Goal: Task Accomplishment & Management: Use online tool/utility

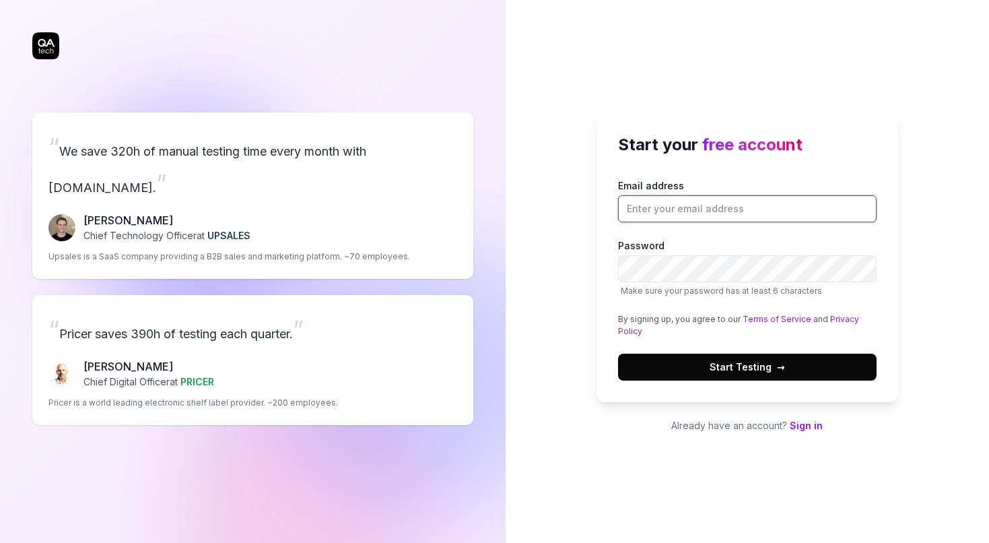
click at [642, 211] on input "Email address" at bounding box center [747, 208] width 258 height 27
type input "[DATE][PERSON_NAME][EMAIL_ADDRESS][DOMAIN_NAME]"
click at [792, 376] on button "Start Testing →" at bounding box center [747, 366] width 258 height 27
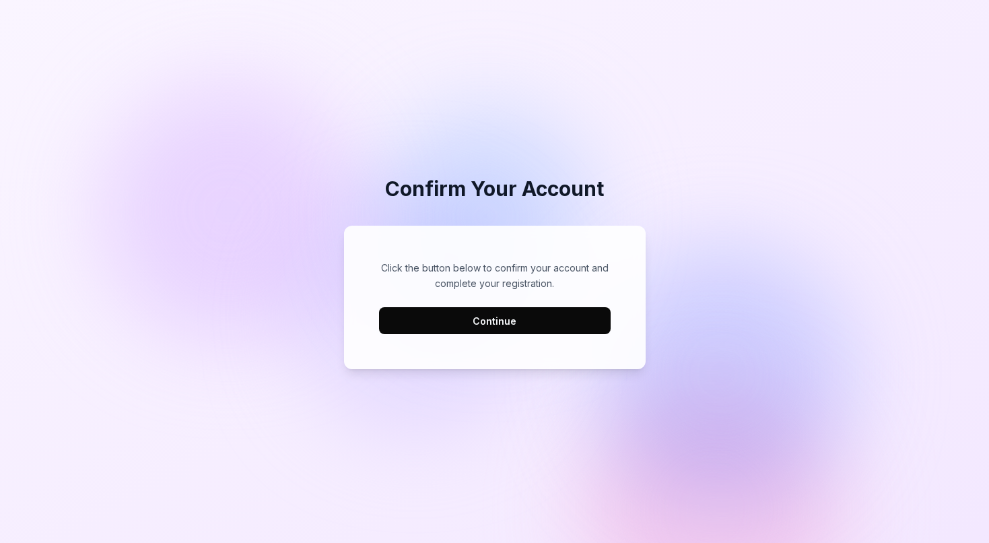
click at [491, 328] on button "Continue" at bounding box center [495, 320] width 232 height 27
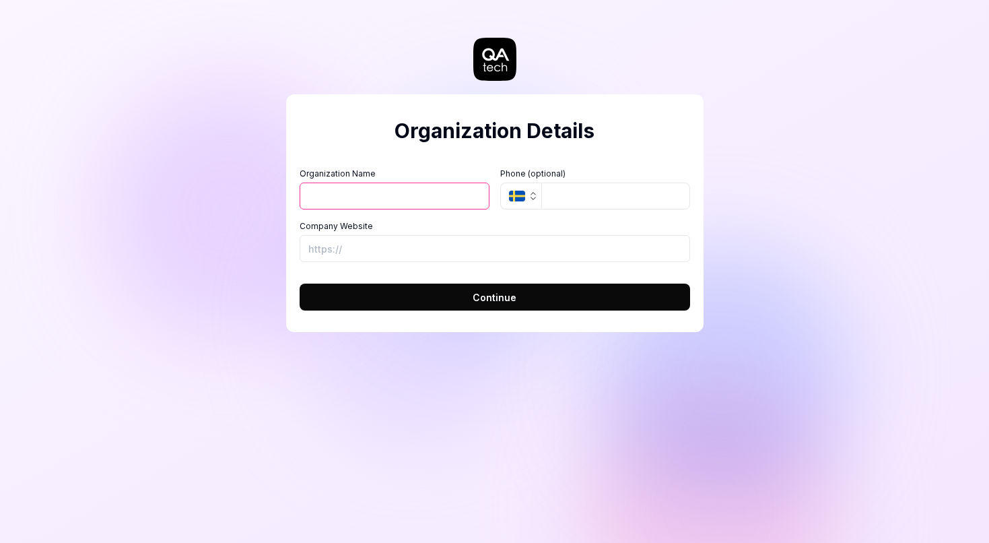
click at [345, 100] on div "Organization Details Organization Name Organization Logo (Square minimum 256x25…" at bounding box center [494, 213] width 417 height 238
click at [560, 256] on input "Company Website" at bounding box center [495, 248] width 390 height 27
click at [420, 221] on label "Company Website" at bounding box center [495, 226] width 390 height 12
click at [420, 235] on input "Company Website" at bounding box center [495, 248] width 390 height 27
click at [386, 197] on input "Organization Name" at bounding box center [395, 195] width 190 height 27
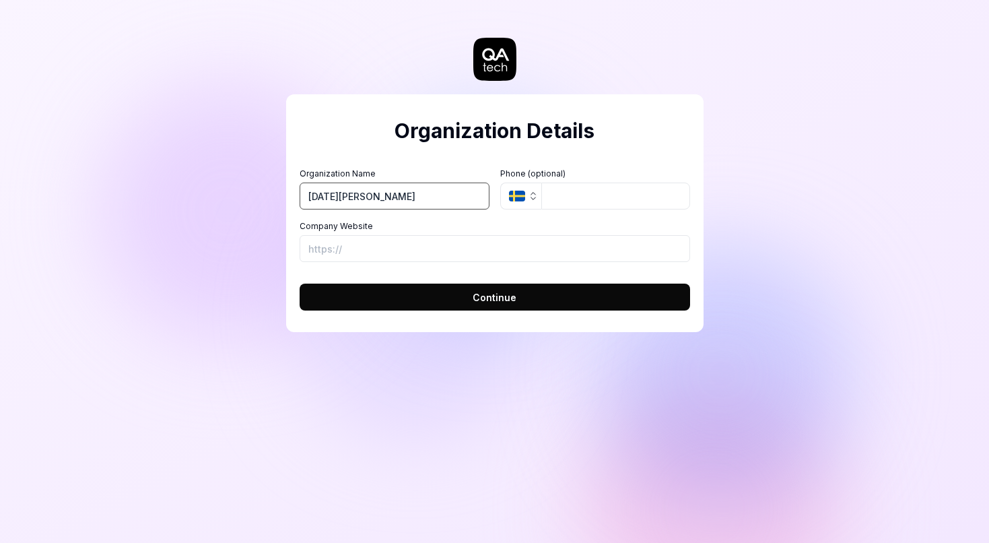
type input "Lucia Hegenbartova"
click at [466, 283] on button "Continue" at bounding box center [495, 296] width 390 height 27
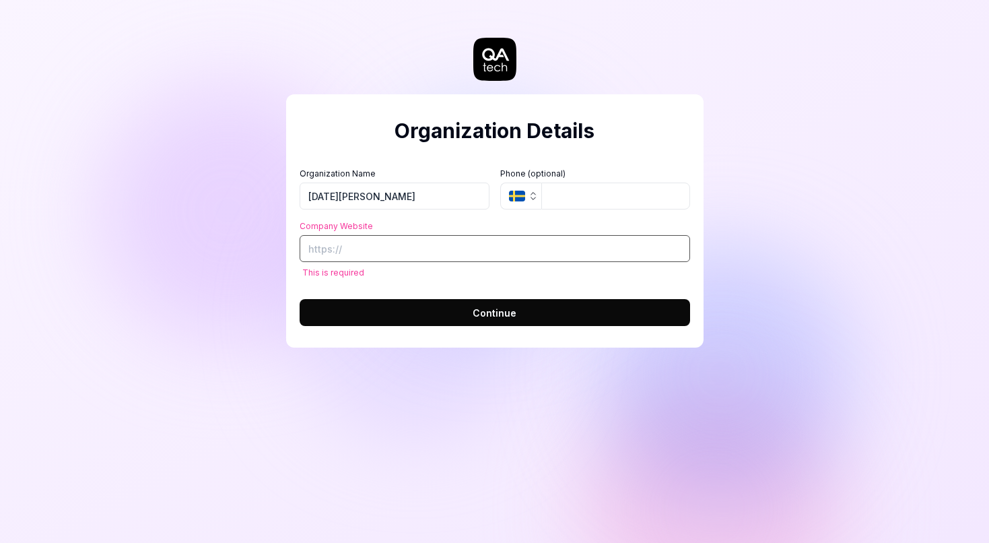
click at [390, 253] on input "Company Website" at bounding box center [495, 248] width 390 height 27
paste input "https://www.doconomy.com/"
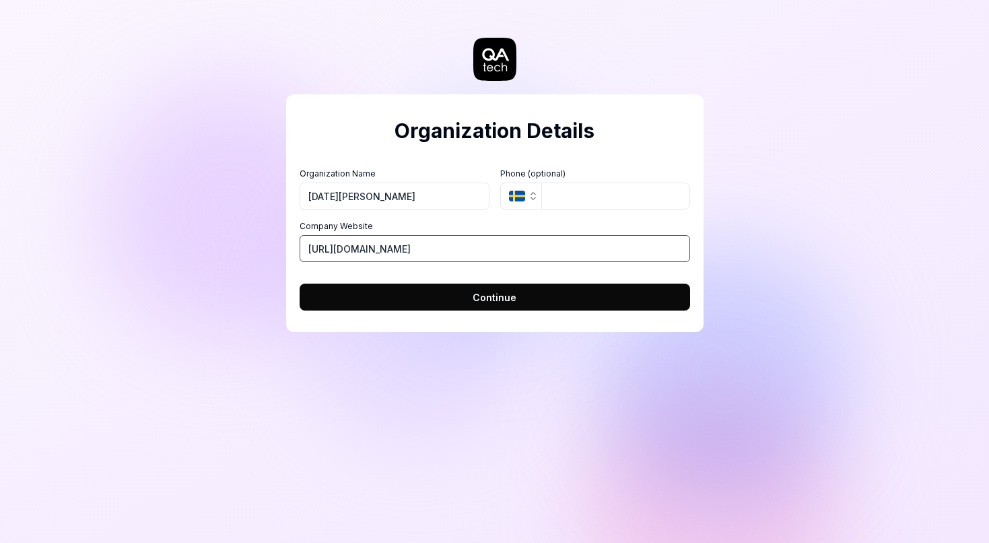
type input "https://www.doconomy.com/"
click at [514, 304] on button "Continue" at bounding box center [495, 296] width 390 height 27
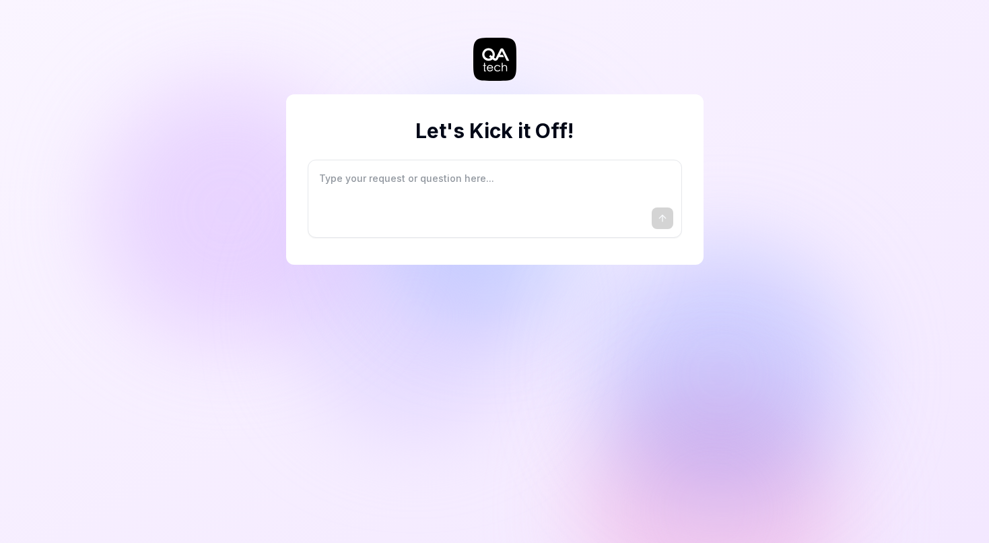
type textarea "*"
type textarea "I"
type textarea "*"
type textarea "I"
type textarea "*"
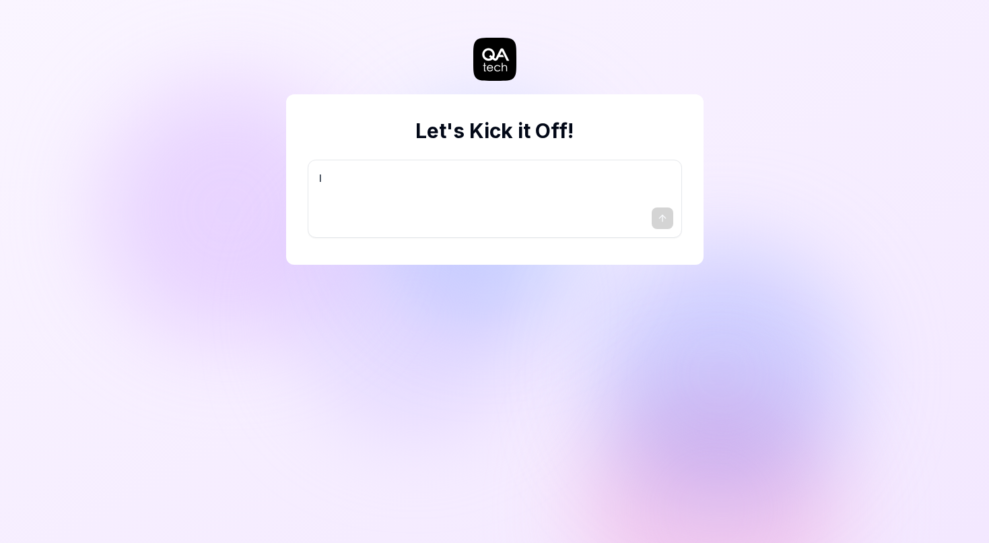
type textarea "I w"
type textarea "*"
type textarea "I wa"
type textarea "*"
type textarea "I wan"
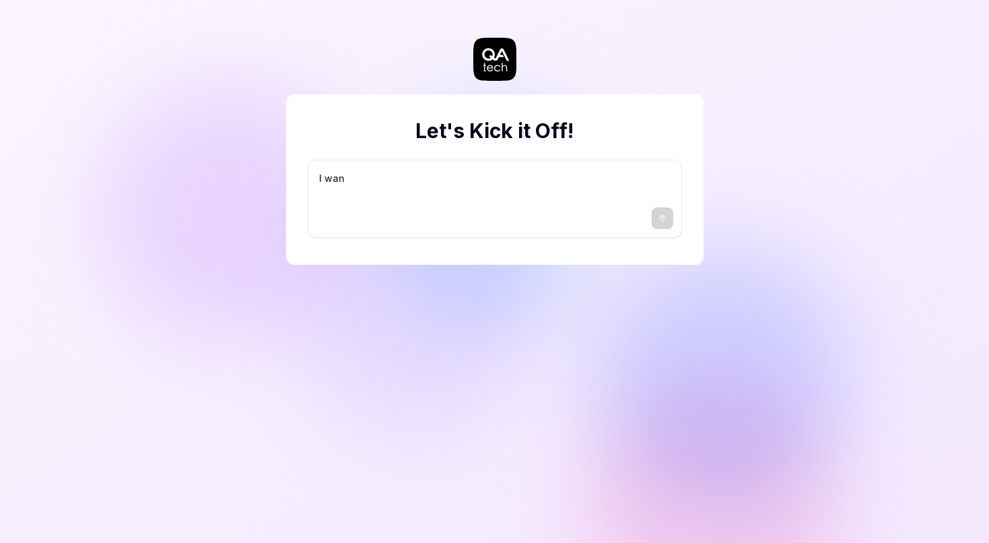
type textarea "*"
type textarea "I want"
type textarea "*"
type textarea "I want"
type textarea "*"
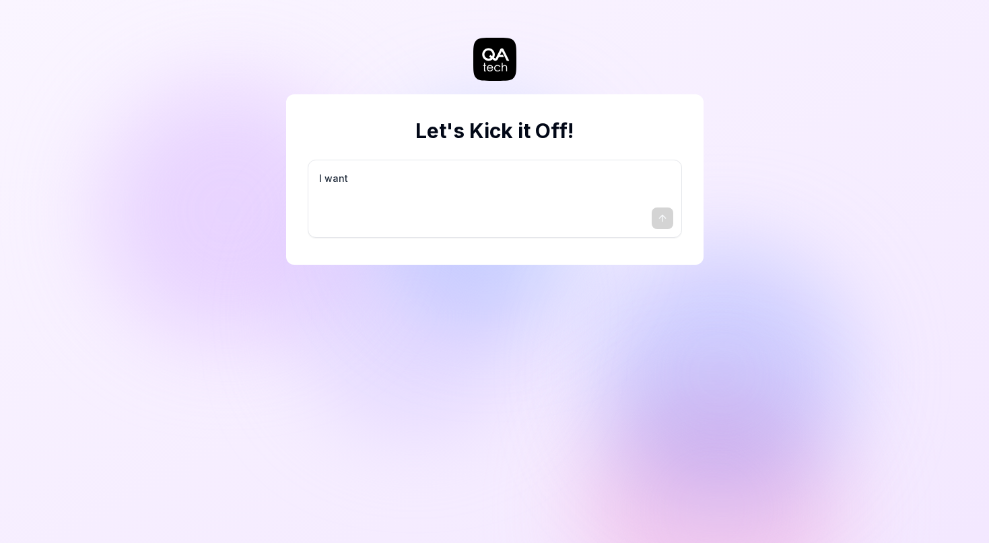
type textarea "I want a"
type textarea "*"
type textarea "I want a"
type textarea "*"
type textarea "I want a g"
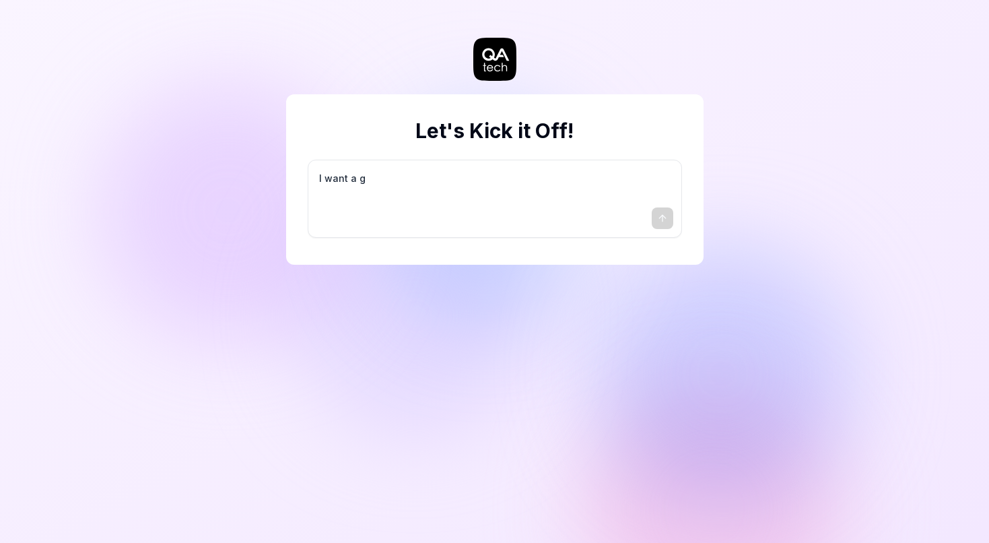
type textarea "*"
type textarea "I want a go"
type textarea "*"
type textarea "I want a goo"
type textarea "*"
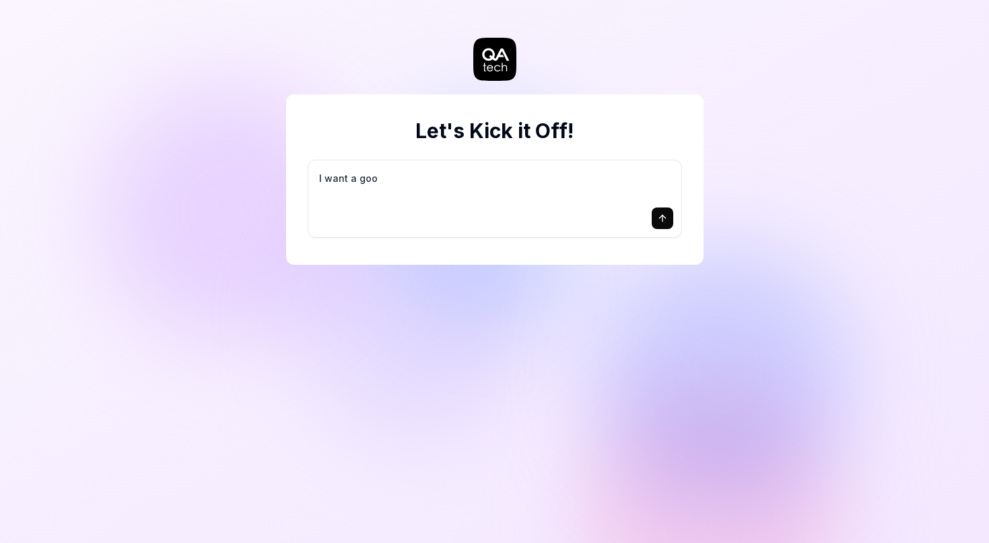
type textarea "I want a good"
type textarea "*"
type textarea "I want a good"
type textarea "*"
type textarea "I want a good t"
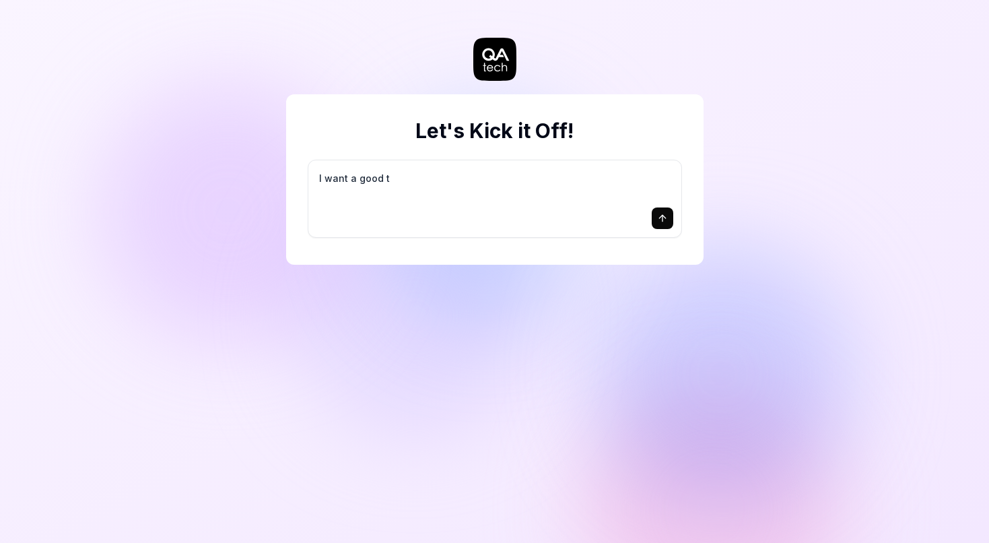
type textarea "*"
type textarea "I want a good te"
type textarea "*"
type textarea "I want a good tes"
type textarea "*"
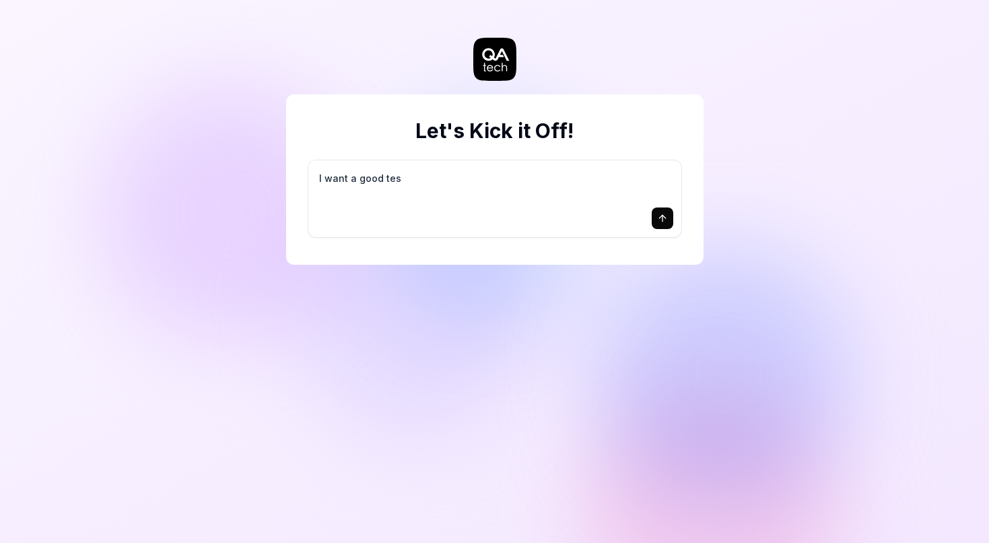
type textarea "I want a good test"
type textarea "*"
type textarea "I want a good test"
type textarea "*"
type textarea "I want a good test s"
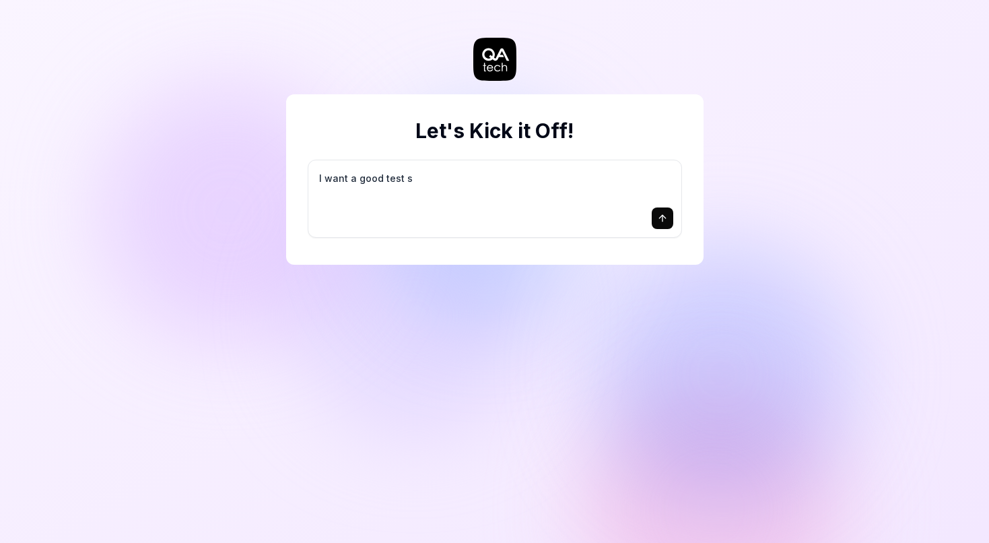
type textarea "*"
type textarea "I want a good test se"
type textarea "*"
type textarea "I want a good test set"
type textarea "*"
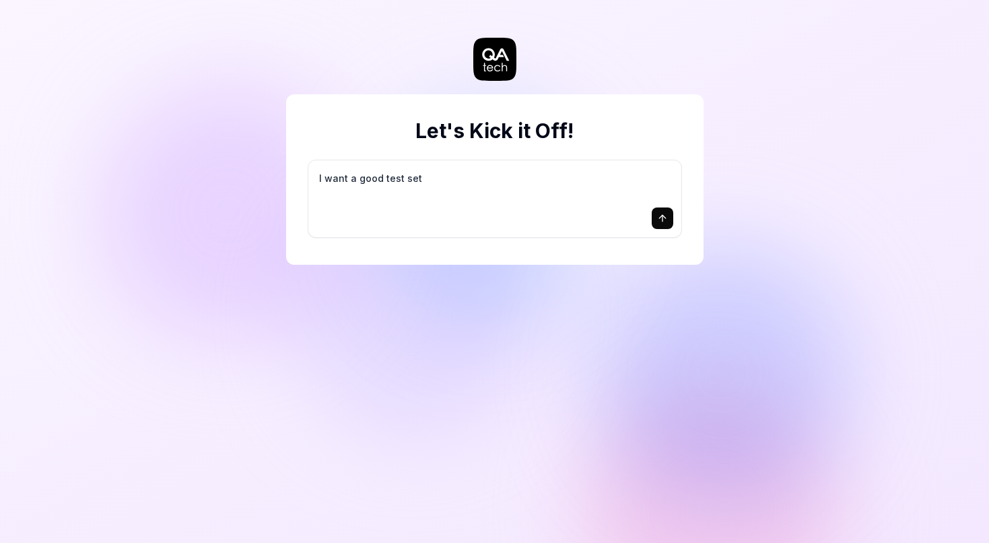
type textarea "I want a good test setu"
type textarea "*"
type textarea "I want a good test setup"
type textarea "*"
type textarea "I want a good test setup"
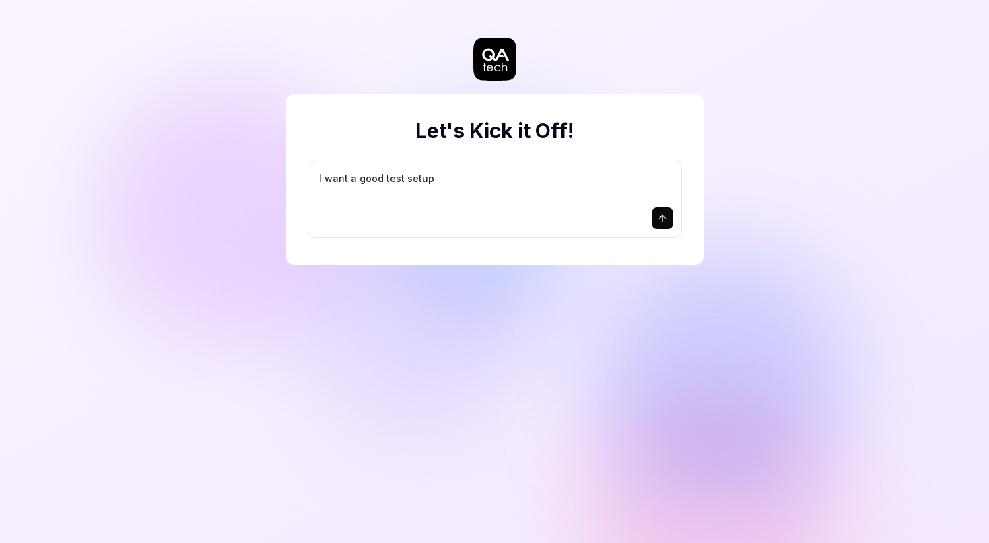
type textarea "*"
type textarea "I want a good test setup f"
type textarea "*"
type textarea "I want a good test setup fo"
type textarea "*"
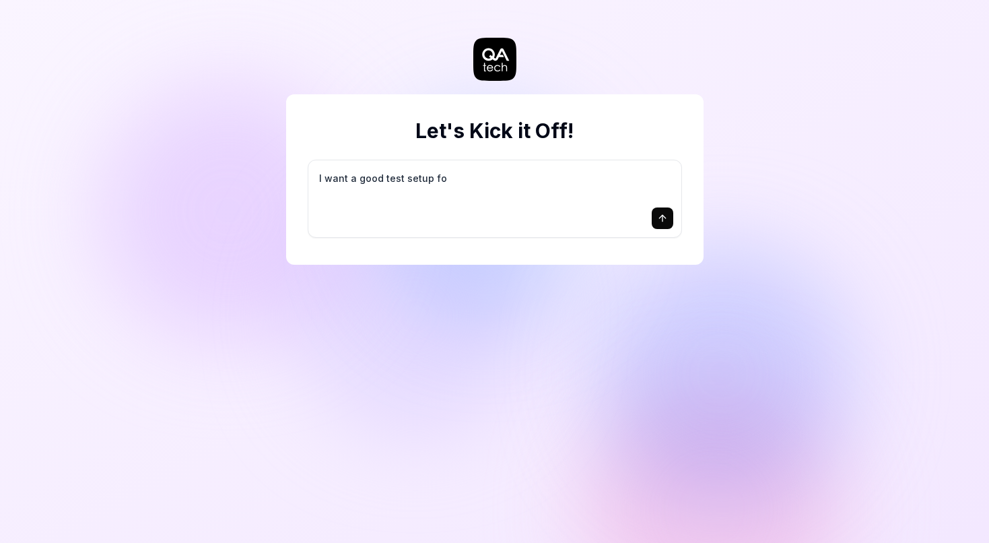
type textarea "I want a good test setup for"
type textarea "*"
type textarea "I want a good test setup for"
type textarea "*"
type textarea "I want a good test setup for m"
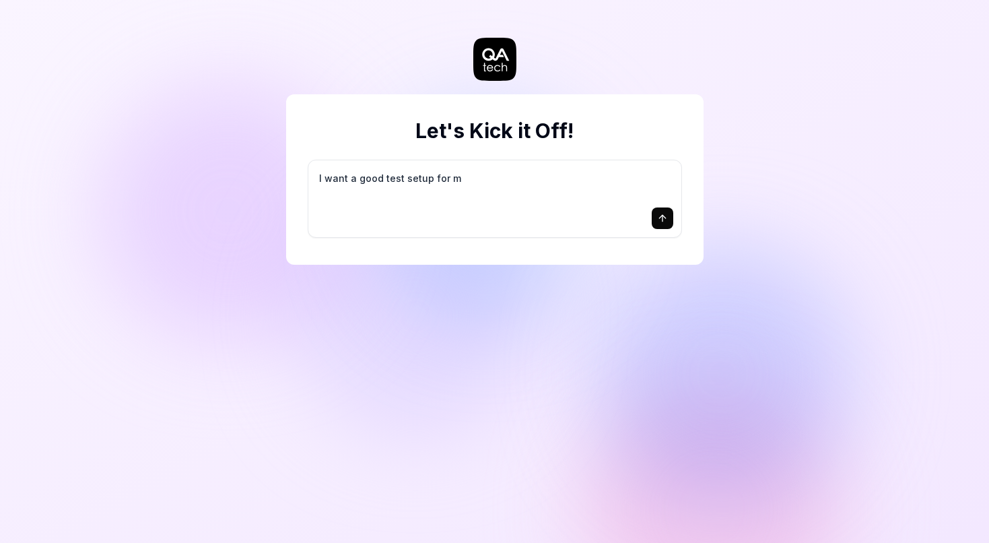
type textarea "*"
type textarea "I want a good test setup for my"
type textarea "*"
type textarea "I want a good test setup for my"
type textarea "*"
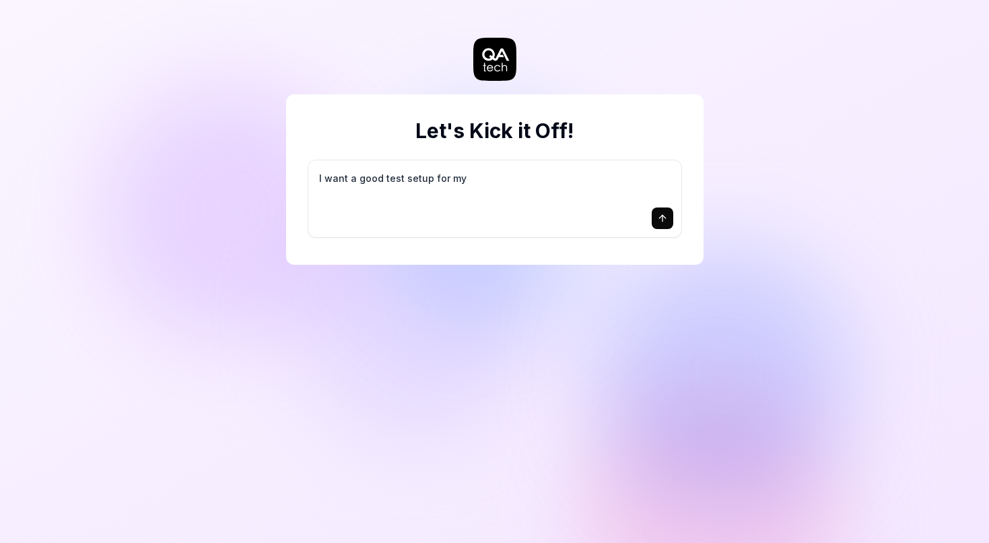
type textarea "I want a good test setup for my s"
type textarea "*"
type textarea "I want a good test setup for my si"
type textarea "*"
type textarea "I want a good test setup for my sit"
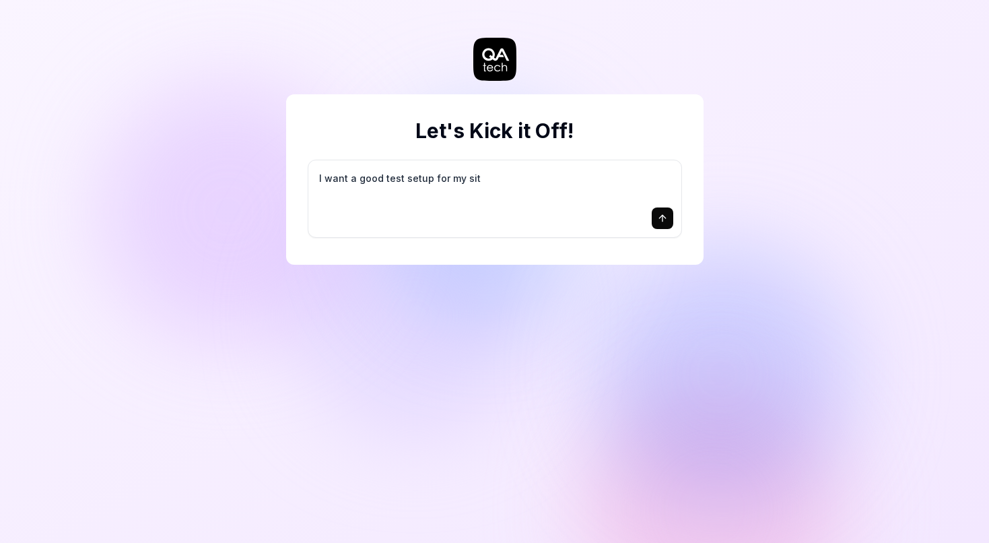
type textarea "*"
type textarea "I want a good test setup for my site"
type textarea "*"
type textarea "I want a good test setup for my site"
type textarea "*"
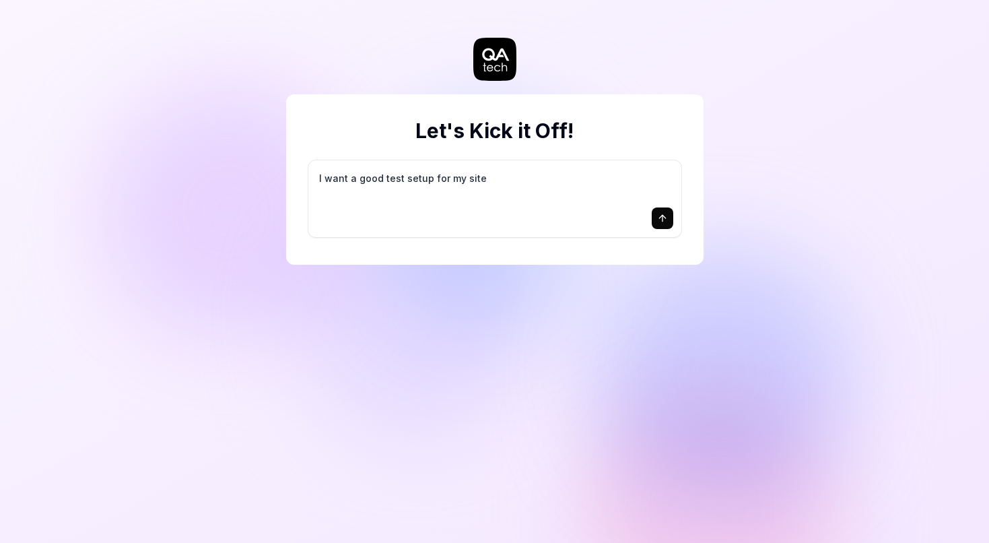
type textarea "I want a good test setup for my site -"
type textarea "*"
type textarea "I want a good test setup for my site -"
type textarea "*"
type textarea "I want a good test setup for my site - h"
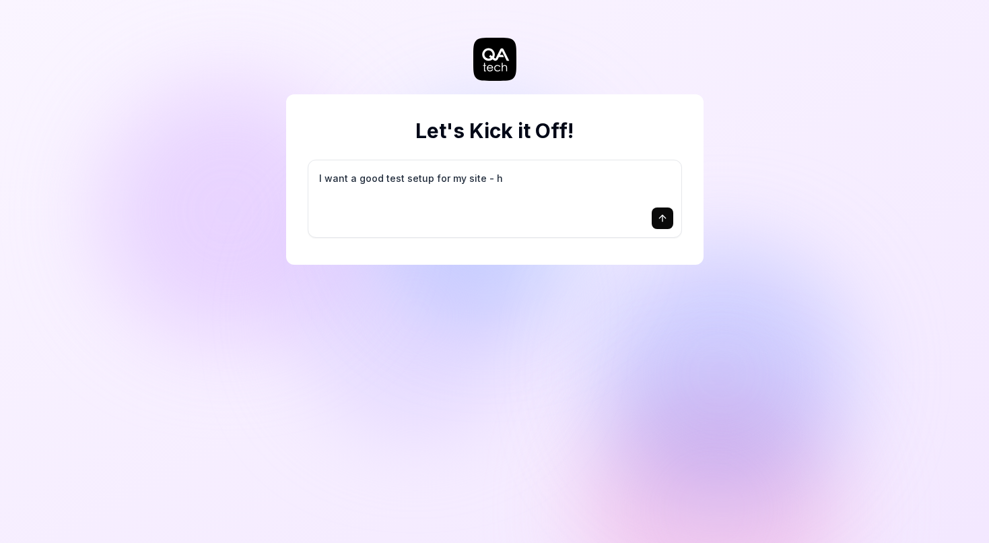
type textarea "*"
type textarea "I want a good test setup for my site - he"
type textarea "*"
type textarea "I want a good test setup for my site - hel"
type textarea "*"
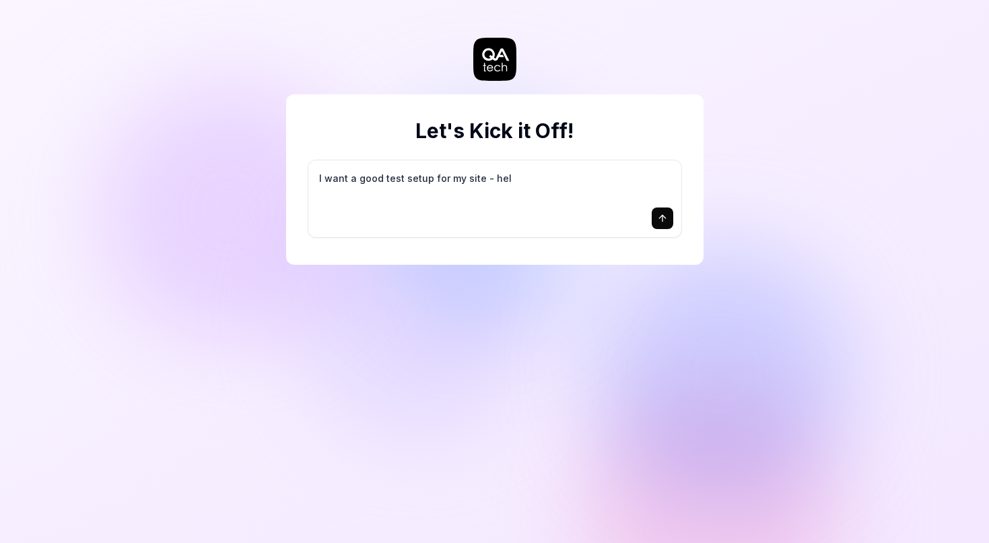
type textarea "I want a good test setup for my site - help"
type textarea "*"
type textarea "I want a good test setup for my site - help"
type textarea "*"
type textarea "I want a good test setup for my site - help m"
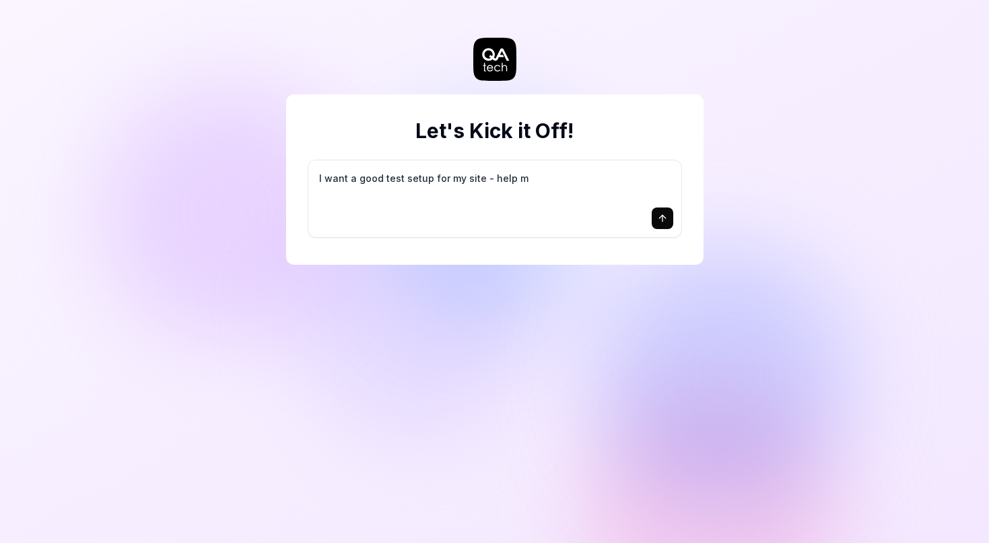
type textarea "*"
type textarea "I want a good test setup for my site - help me"
type textarea "*"
type textarea "I want a good test setup for my site - help me"
type textarea "*"
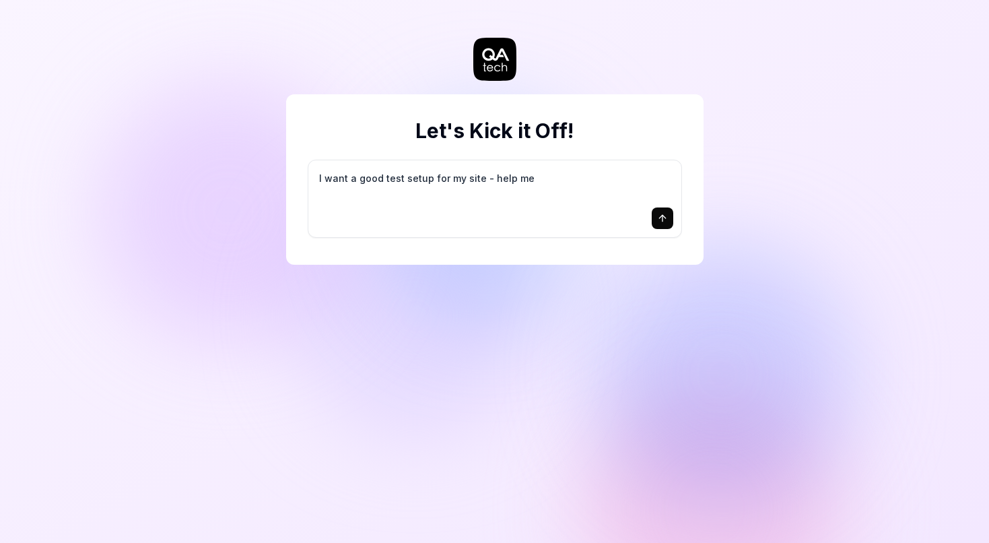
type textarea "I want a good test setup for my site - help me c"
type textarea "*"
type textarea "I want a good test setup for my site - help me cr"
type textarea "*"
type textarea "I want a good test setup for my site - help me cre"
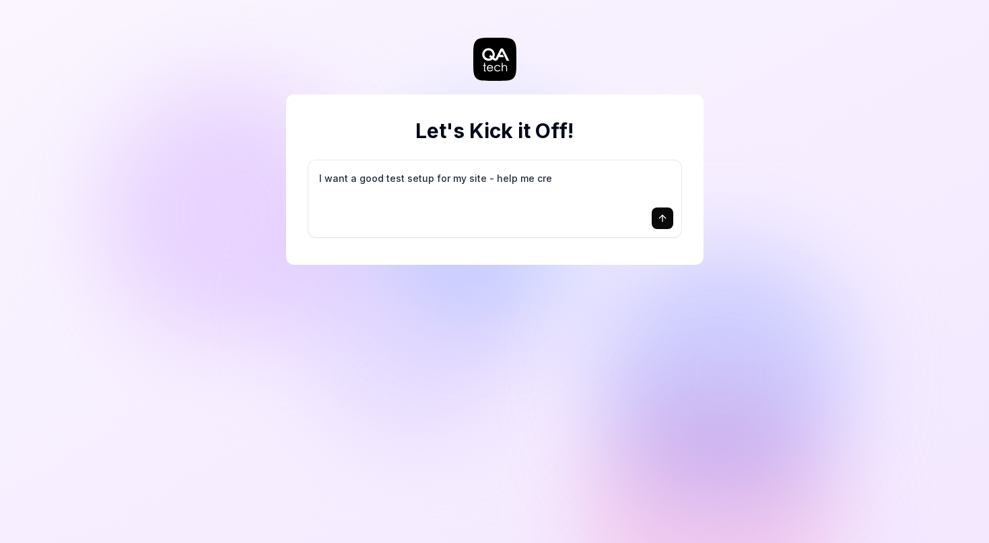
type textarea "*"
type textarea "I want a good test setup for my site - help me crea"
type textarea "*"
type textarea "I want a good test setup for my site - help me creat"
type textarea "*"
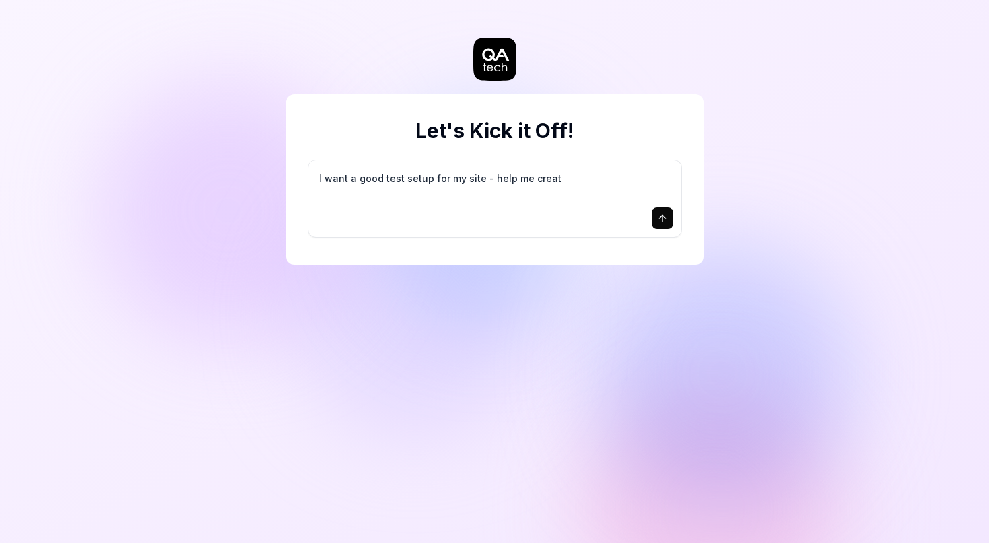
type textarea "I want a good test setup for my site - help me create"
type textarea "*"
type textarea "I want a good test setup for my site - help me create"
type textarea "*"
type textarea "I want a good test setup for my site - help me create t"
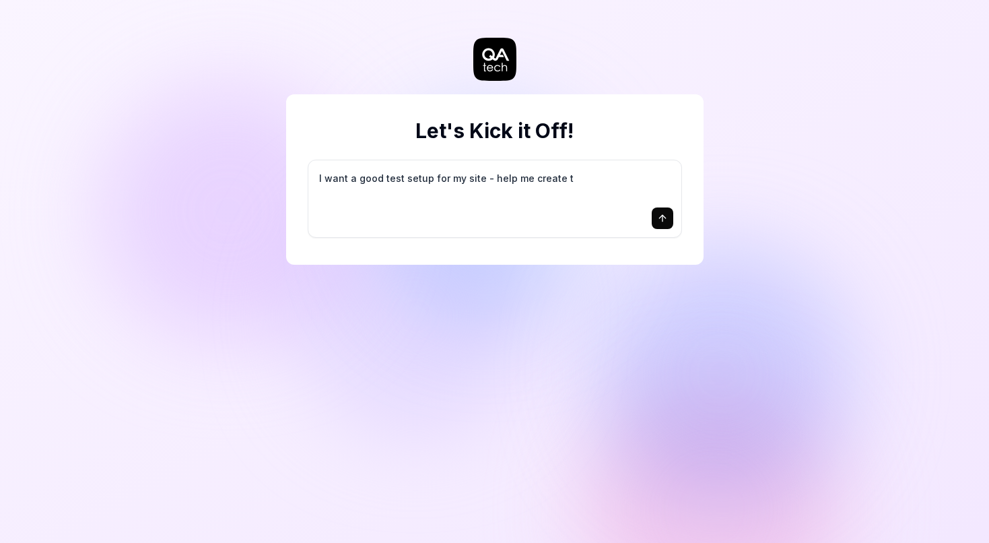
type textarea "*"
type textarea "I want a good test setup for my site - help me create th"
type textarea "*"
type textarea "I want a good test setup for my site - help me create the"
type textarea "*"
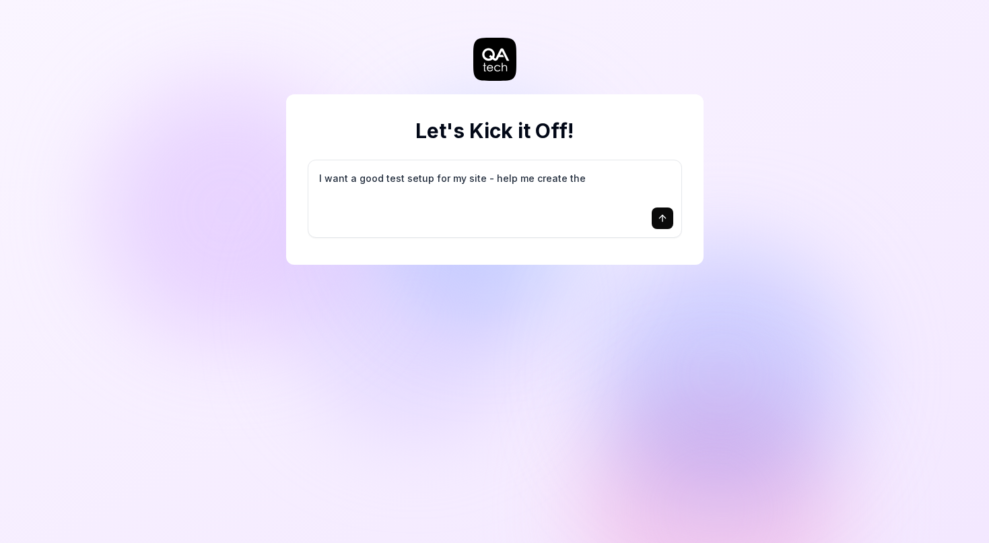
type textarea "I want a good test setup for my site - help me create the"
type textarea "*"
type textarea "I want a good test setup for my site - help me create the f"
type textarea "*"
type textarea "I want a good test setup for my site - help me create the fi"
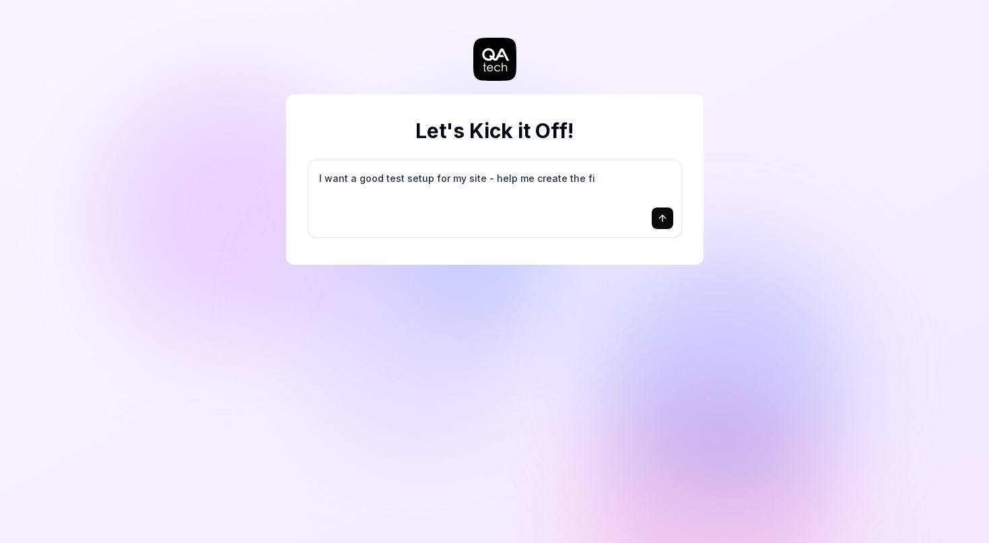
type textarea "*"
type textarea "I want a good test setup for my site - help me create the fir"
type textarea "*"
type textarea "I want a good test setup for my site - help me create the firs"
type textarea "*"
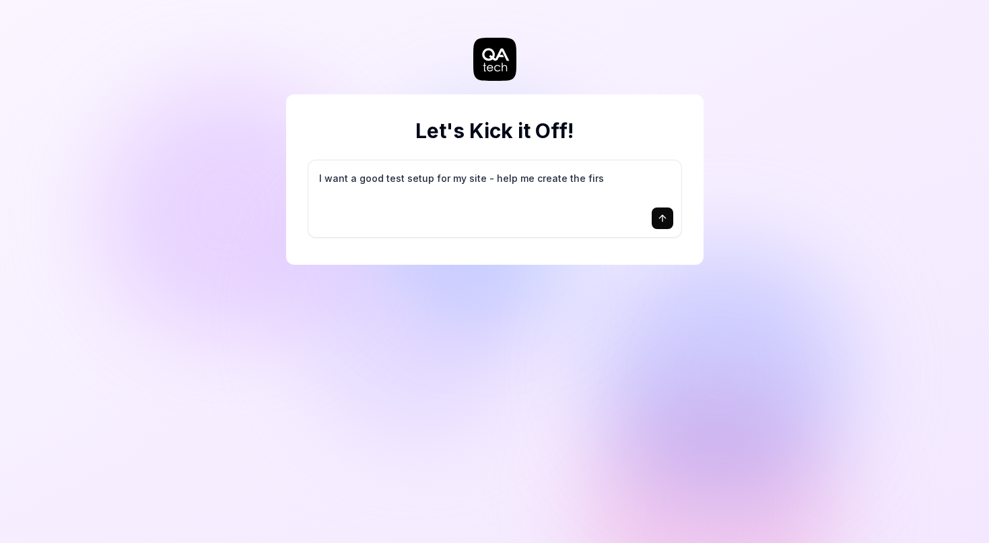
type textarea "I want a good test setup for my site - help me create the first"
type textarea "*"
type textarea "I want a good test setup for my site - help me create the first"
type textarea "*"
type textarea "I want a good test setup for my site - help me create the first 3"
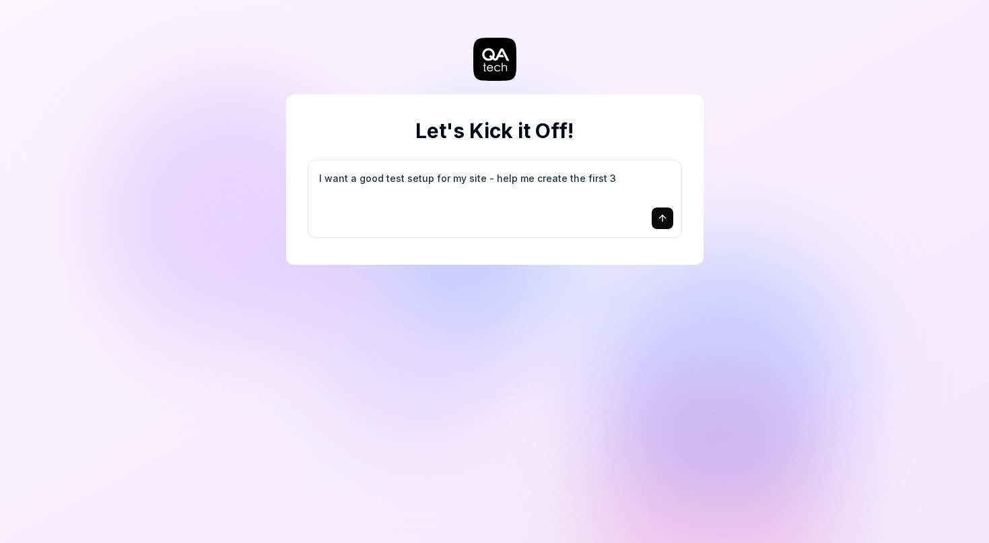
type textarea "*"
type textarea "I want a good test setup for my site - help me create the first 3-"
type textarea "*"
type textarea "I want a good test setup for my site - help me create the first 3-5"
type textarea "*"
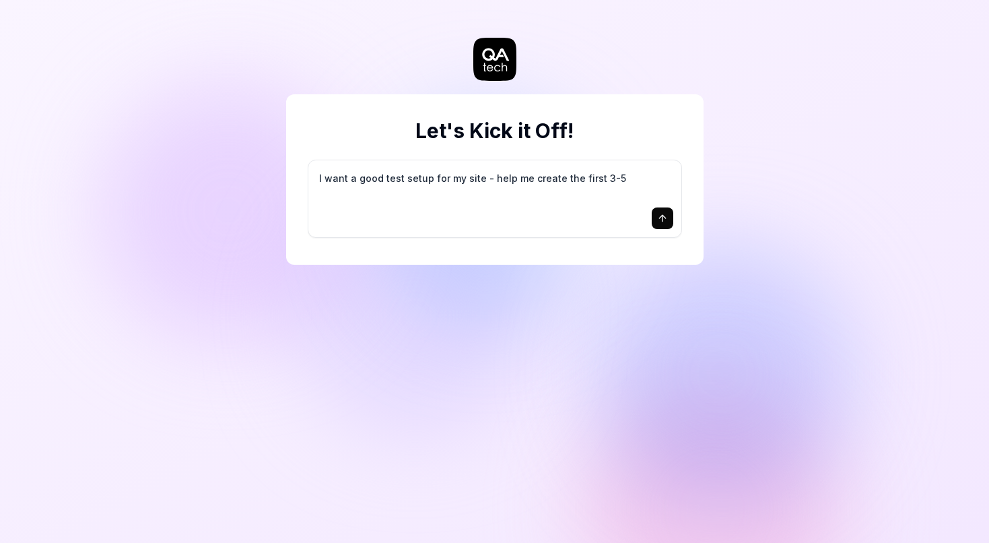
type textarea "I want a good test setup for my site - help me create the first 3-5"
type textarea "*"
type textarea "I want a good test setup for my site - help me create the first 3-5 t"
type textarea "*"
type textarea "I want a good test setup for my site - help me create the first 3-5 te"
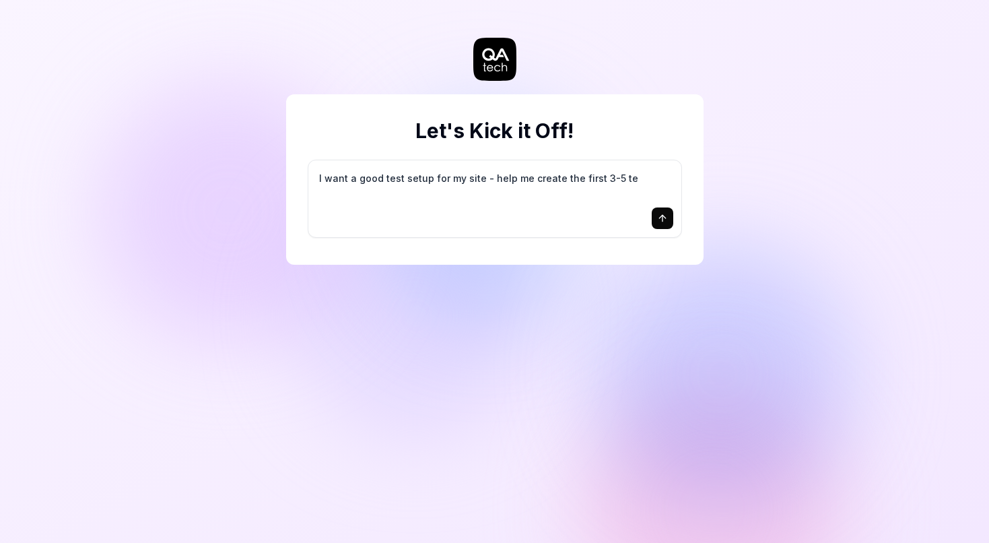
type textarea "*"
type textarea "I want a good test setup for my site - help me create the first 3-5 tes"
type textarea "*"
type textarea "I want a good test setup for my site - help me create the first 3-5 test"
type textarea "*"
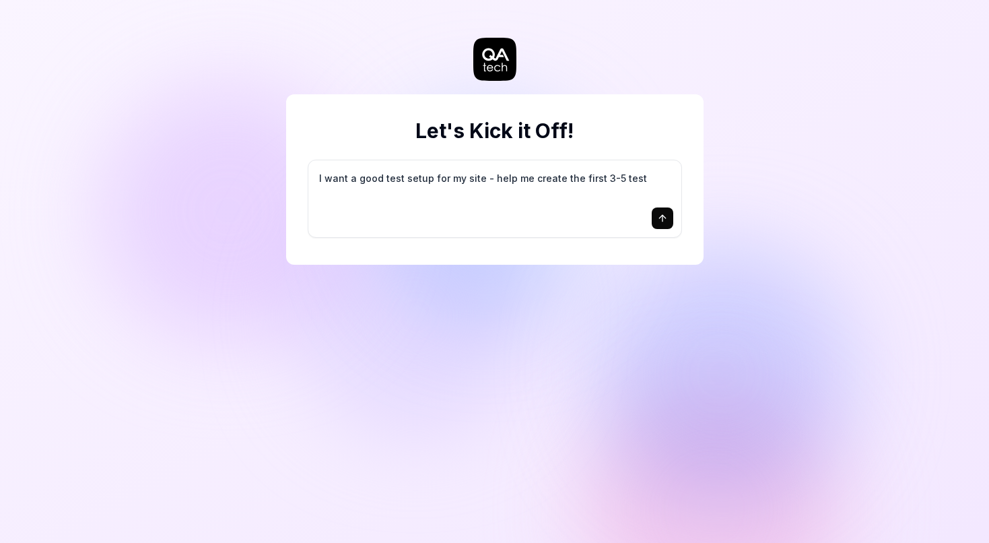
type textarea "I want a good test setup for my site - help me create the first 3-5 test"
type textarea "*"
type textarea "I want a good test setup for my site - help me create the first 3-5 test c"
type textarea "*"
type textarea "I want a good test setup for my site - help me create the first 3-5 test ca"
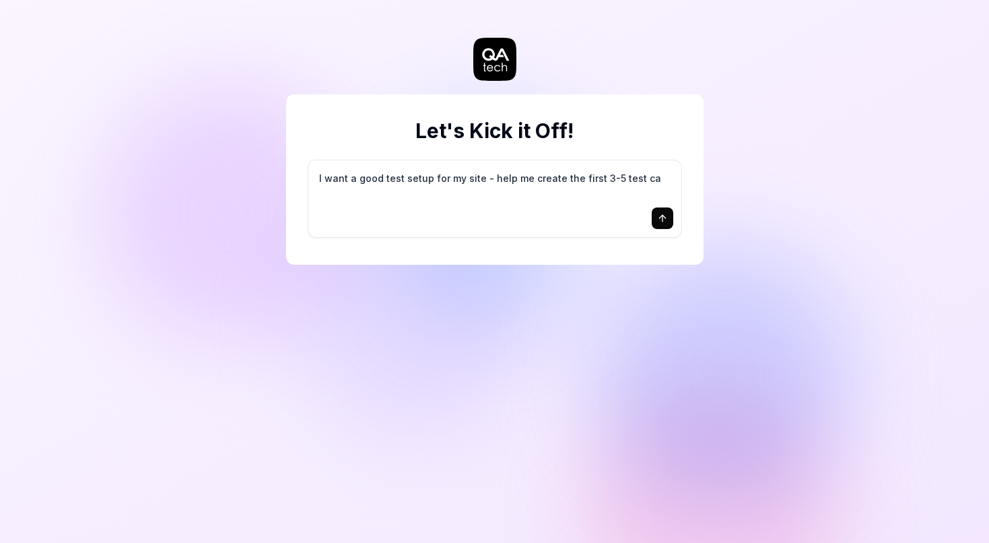
type textarea "*"
type textarea "I want a good test setup for my site - help me create the first 3-5 test cas"
type textarea "*"
type textarea "I want a good test setup for my site - help me create the first 3-5 test case"
type textarea "*"
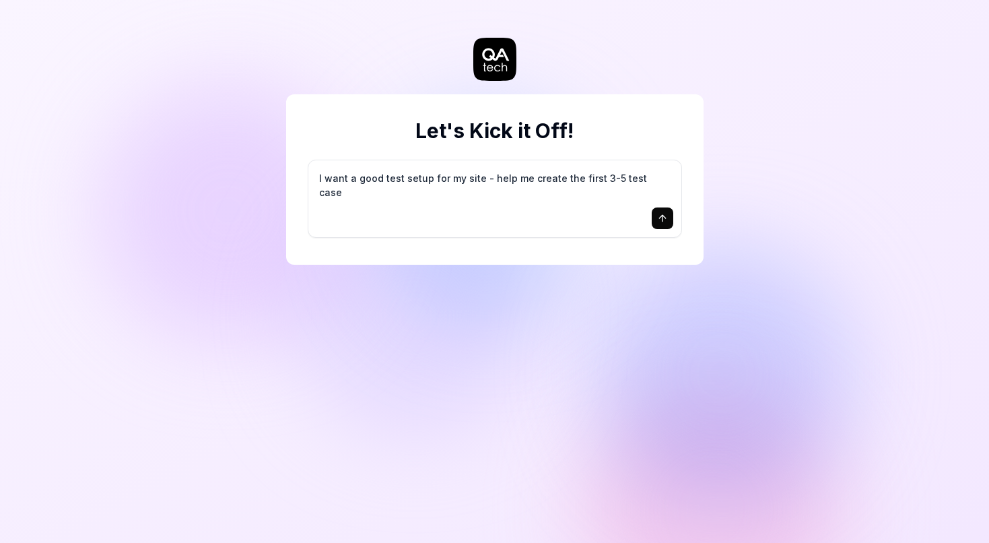
type textarea "I want a good test setup for my site - help me create the first 3-5 test cases"
click at [655, 216] on button "submit" at bounding box center [663, 218] width 22 height 22
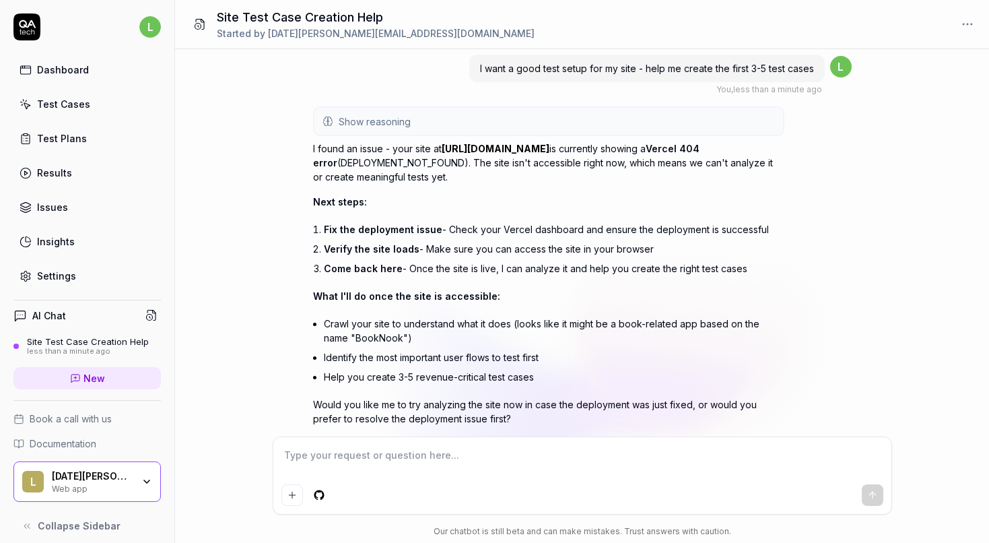
scroll to position [42, 0]
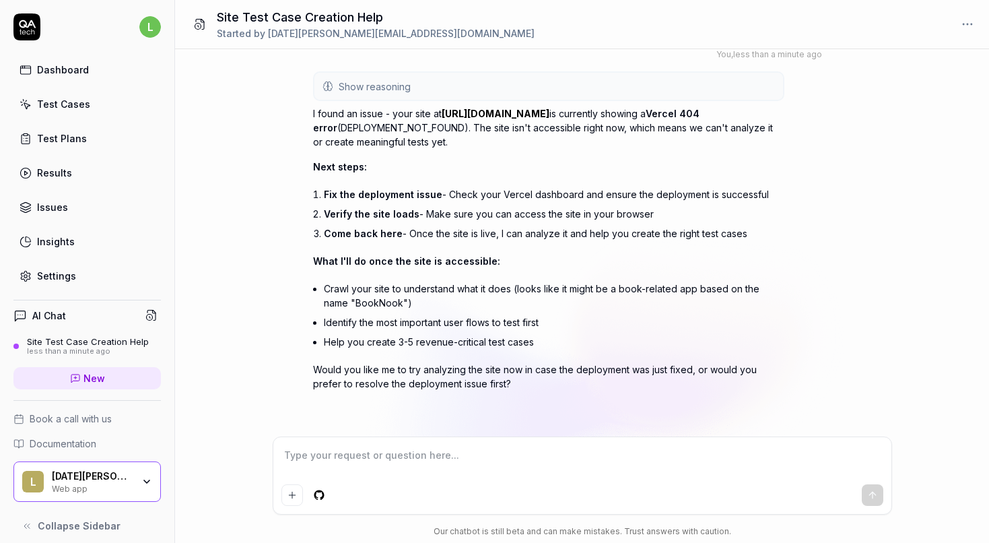
click at [347, 190] on span "Fix the deployment issue" at bounding box center [383, 193] width 118 height 11
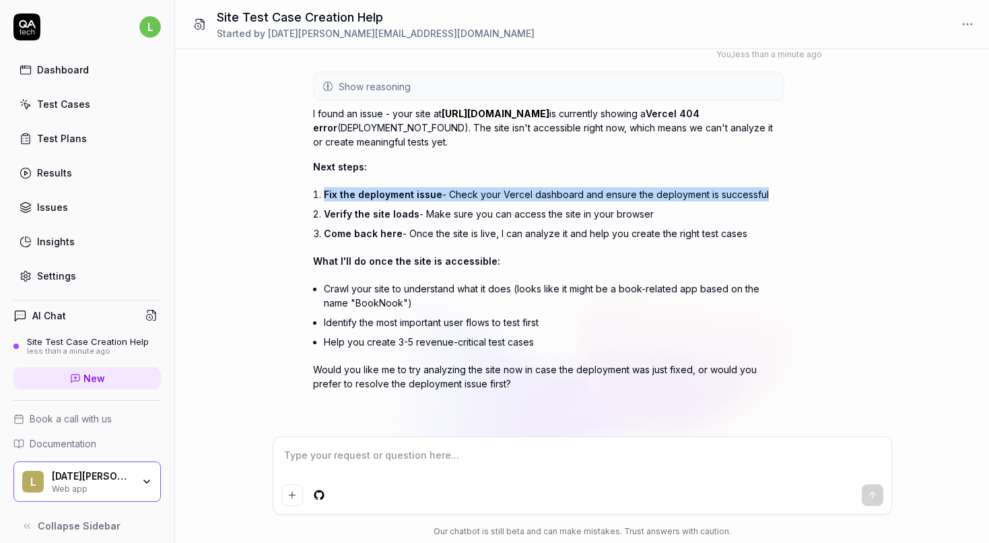
click at [355, 217] on span "Verify the site loads" at bounding box center [372, 213] width 96 height 11
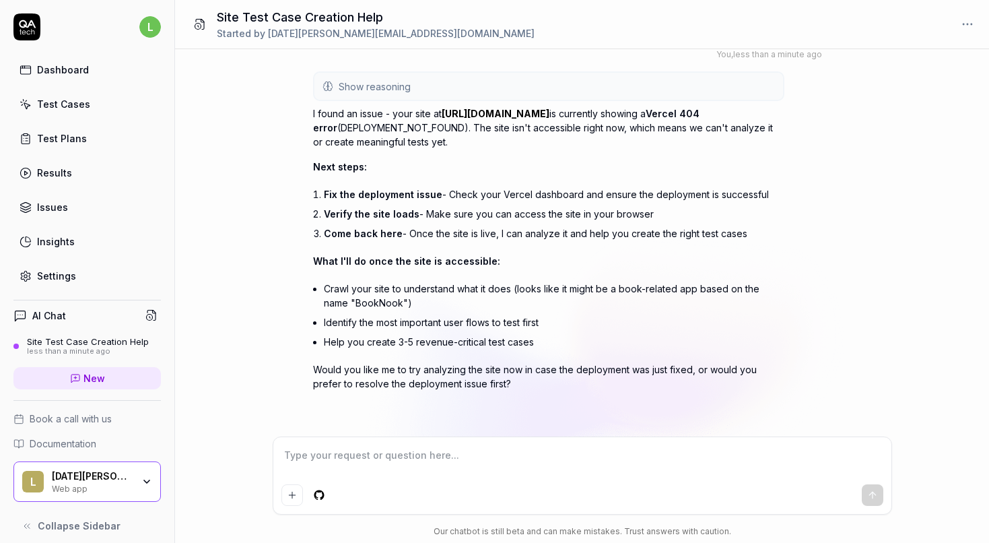
click at [355, 217] on span "Verify the site loads" at bounding box center [372, 213] width 96 height 11
click at [362, 236] on span "Come back here" at bounding box center [363, 233] width 79 height 11
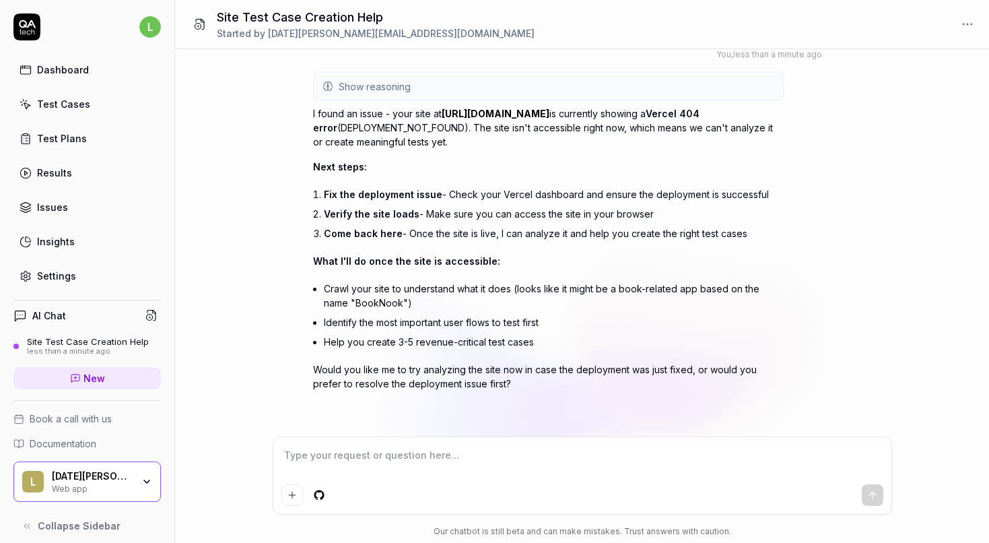
click at [362, 236] on span "Come back here" at bounding box center [363, 233] width 79 height 11
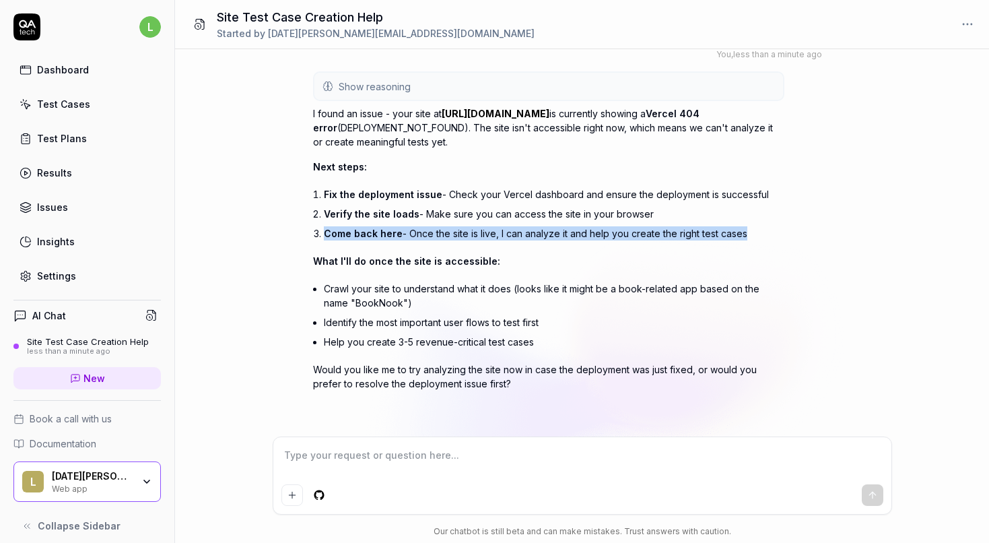
click at [365, 264] on span "What I'll do once the site is accessible:" at bounding box center [406, 260] width 187 height 11
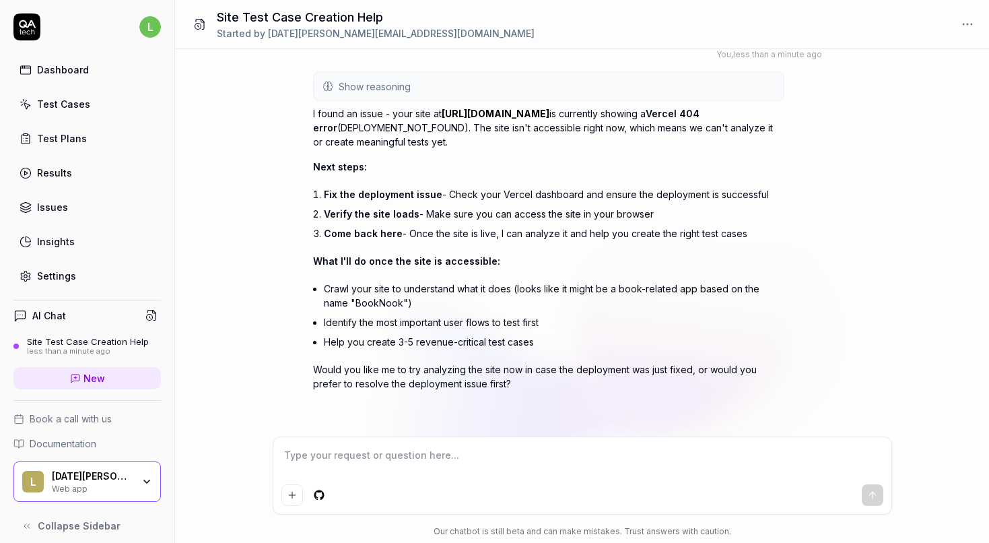
click at [365, 264] on span "What I'll do once the site is accessible:" at bounding box center [406, 260] width 187 height 11
click at [373, 289] on li "Crawl your site to understand what it does (looks like it might be a book-relat…" at bounding box center [554, 296] width 460 height 34
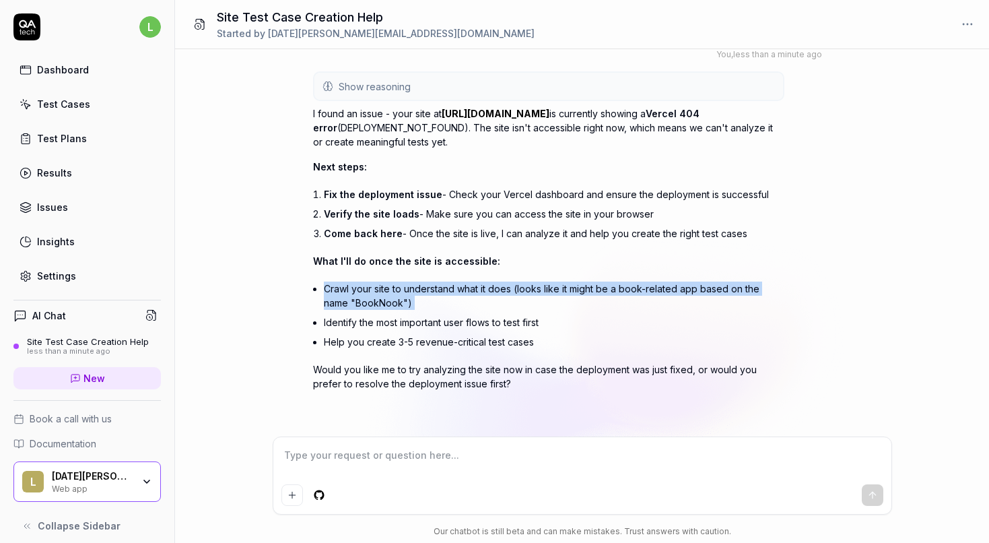
click at [399, 376] on p "Would you like me to try analyzing the site now in case the deployment was just…" at bounding box center [548, 376] width 471 height 28
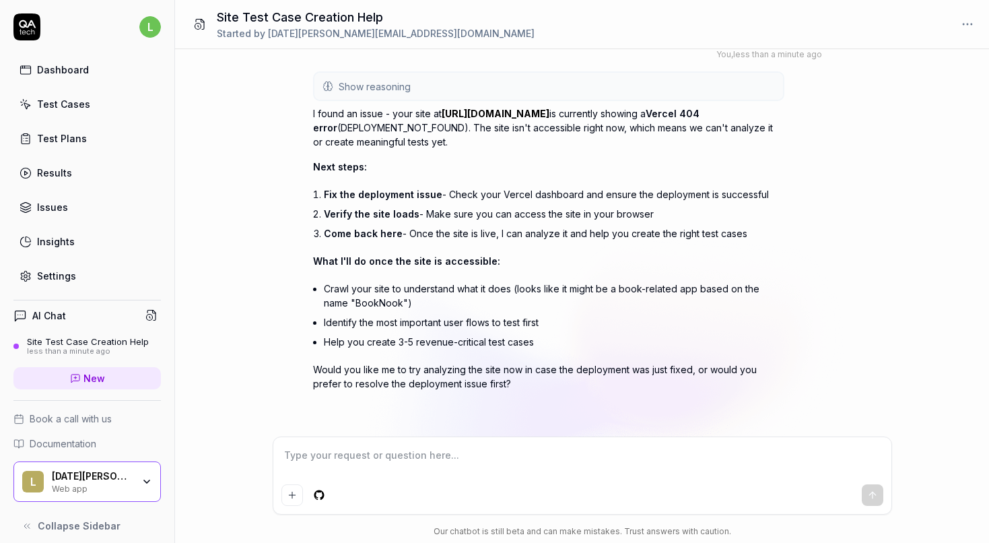
click at [399, 376] on p "Would you like me to try analyzing the site now in case the deployment was just…" at bounding box center [548, 376] width 471 height 28
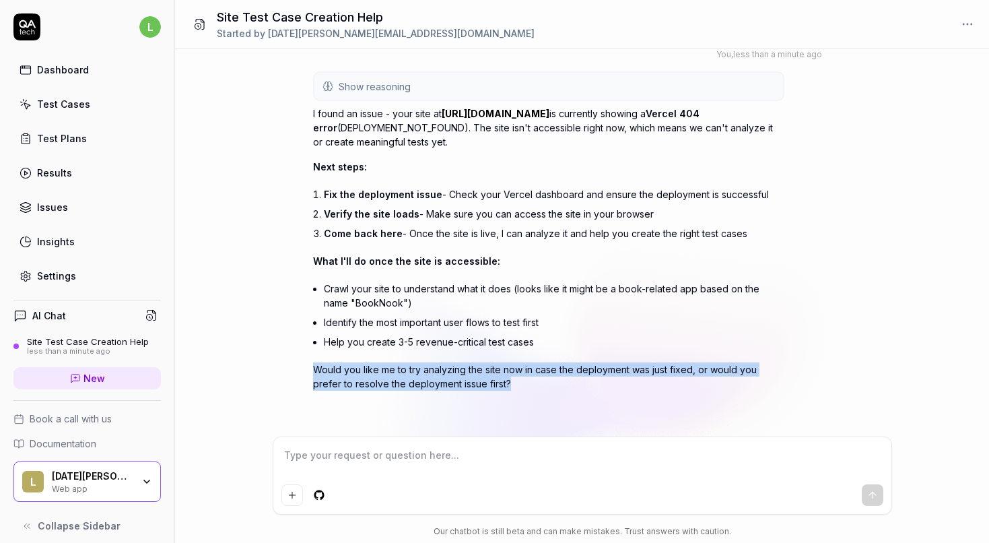
scroll to position [11, 0]
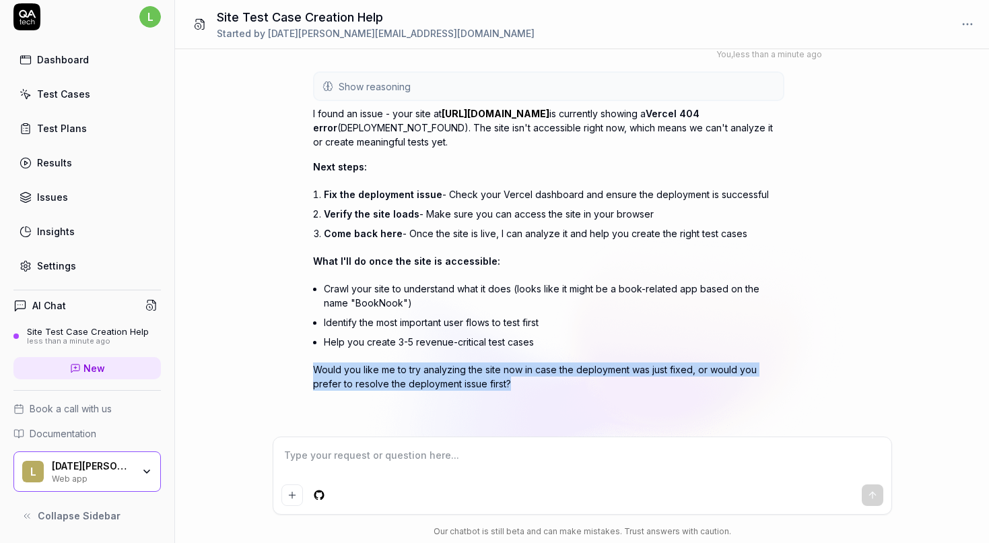
click at [106, 462] on div "Lucia Hegenbartova" at bounding box center [92, 466] width 81 height 12
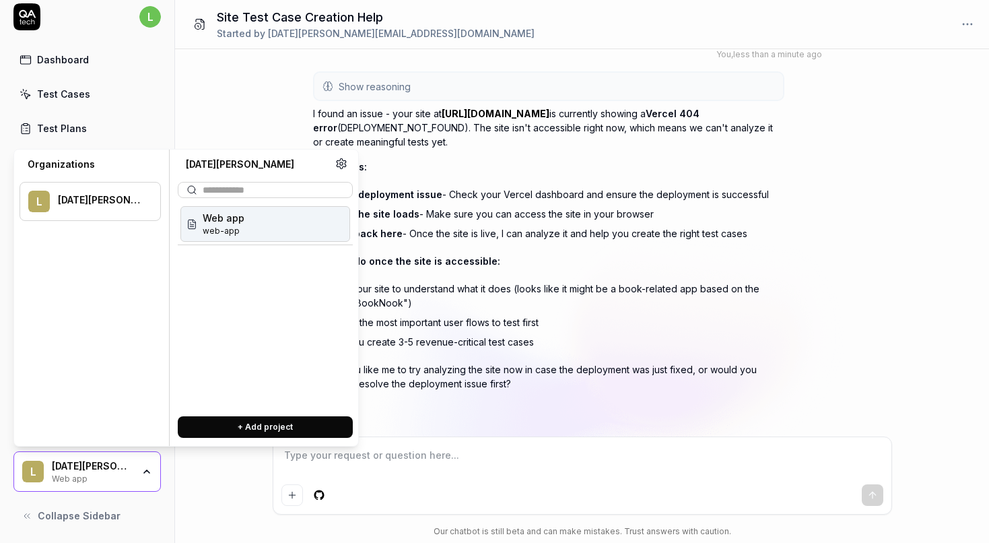
click at [226, 231] on span "web-app" at bounding box center [224, 231] width 42 height 12
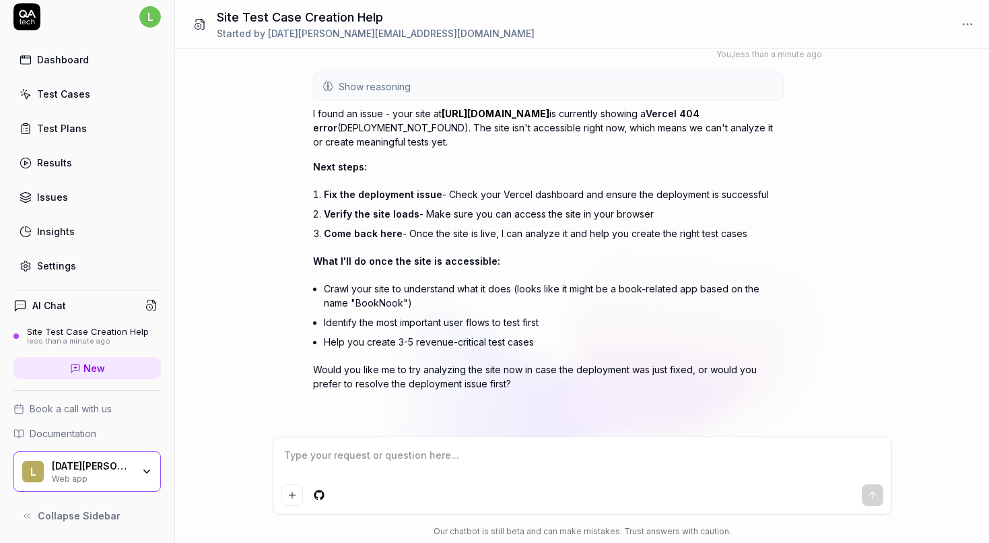
click at [132, 472] on div "Lucia Hegenbartova Web app" at bounding box center [97, 471] width 90 height 23
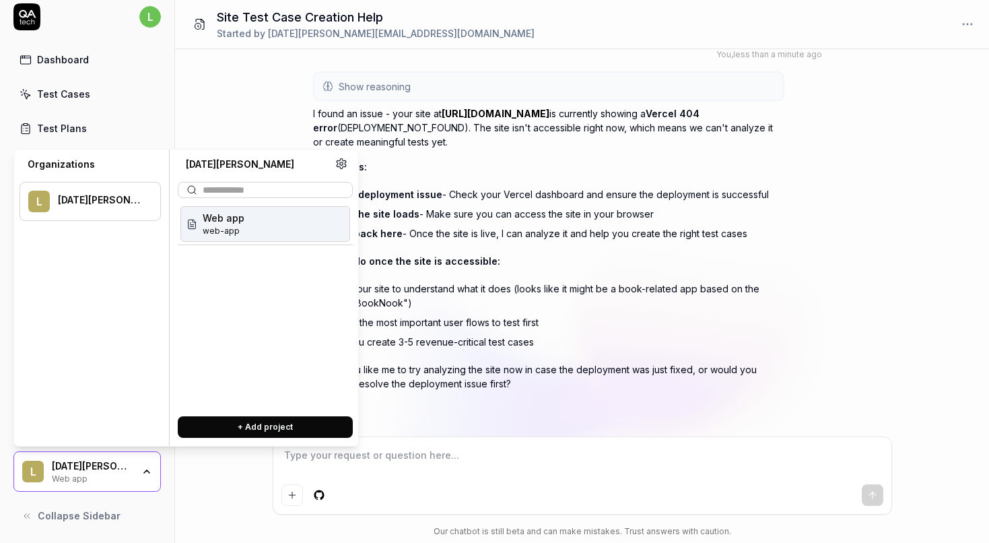
click at [243, 425] on button "+ Add project" at bounding box center [265, 427] width 175 height 22
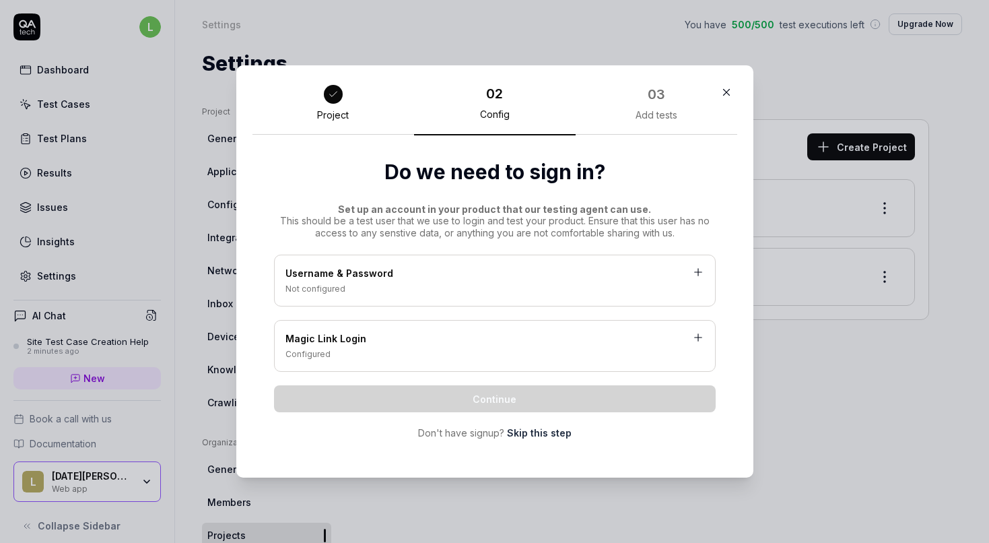
click at [337, 86] on div at bounding box center [333, 94] width 19 height 19
click at [729, 90] on icon "button" at bounding box center [726, 92] width 12 height 12
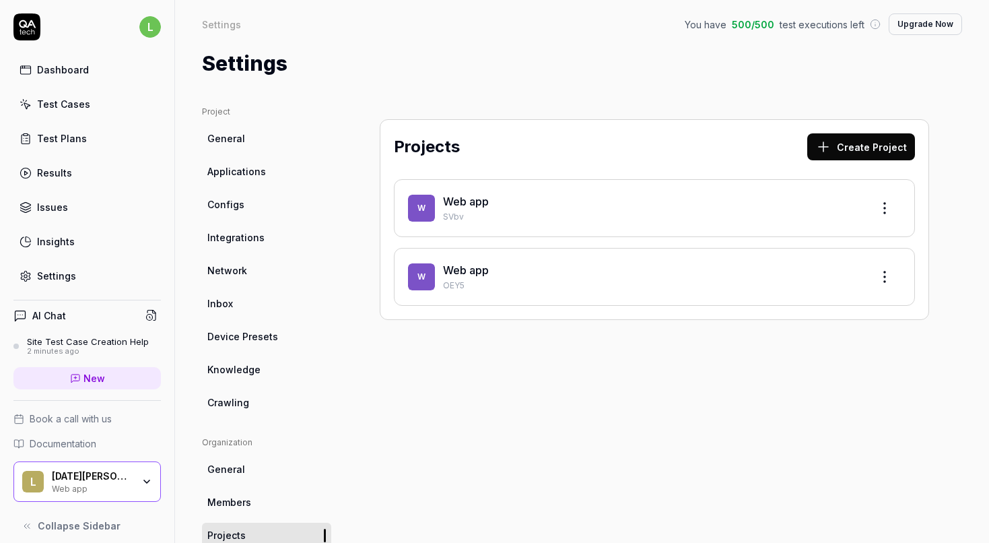
click at [155, 31] on html "l Dashboard Test Cases Test Plans Results Issues Insights Settings AI Chat Site…" at bounding box center [494, 271] width 989 height 543
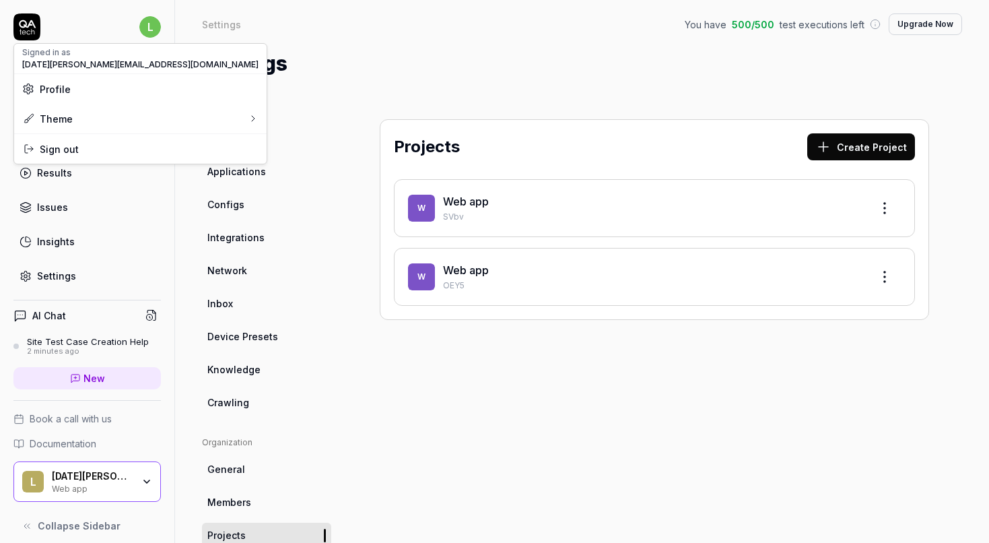
click at [85, 90] on span "Profile" at bounding box center [140, 89] width 236 height 14
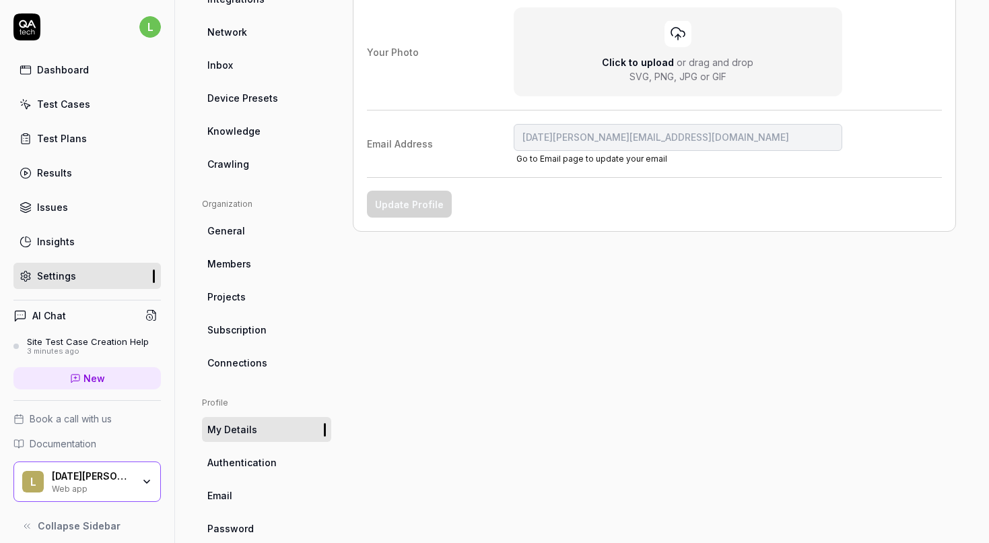
scroll to position [238, 0]
click at [236, 296] on span "Projects" at bounding box center [226, 297] width 38 height 14
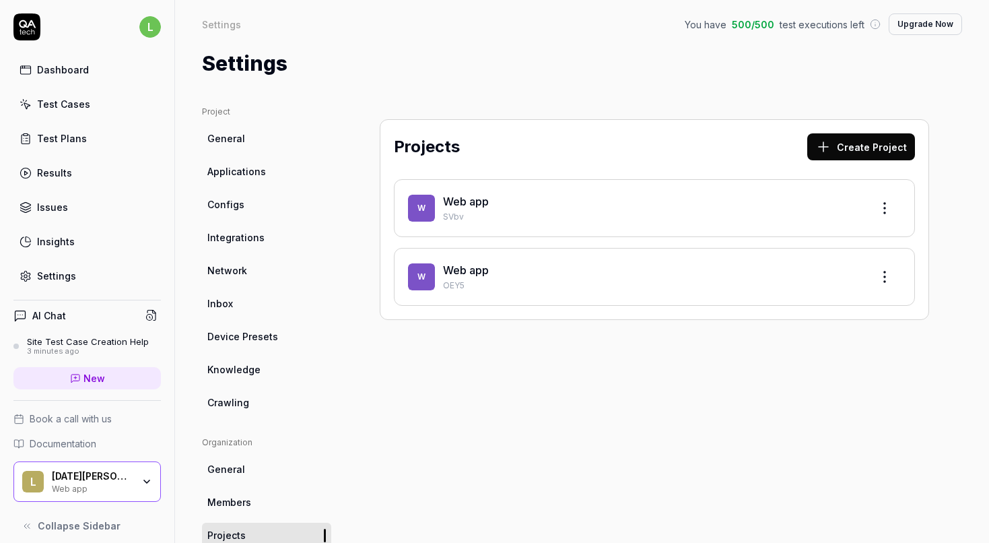
click at [885, 213] on html "l Dashboard Test Cases Test Plans Results Issues Insights Settings AI Chat Site…" at bounding box center [494, 271] width 989 height 543
click at [854, 263] on div "Edit" at bounding box center [834, 270] width 128 height 30
click at [885, 208] on html "l Dashboard Test Cases Test Plans Results Issues Insights Settings AI Chat Site…" at bounding box center [494, 271] width 989 height 543
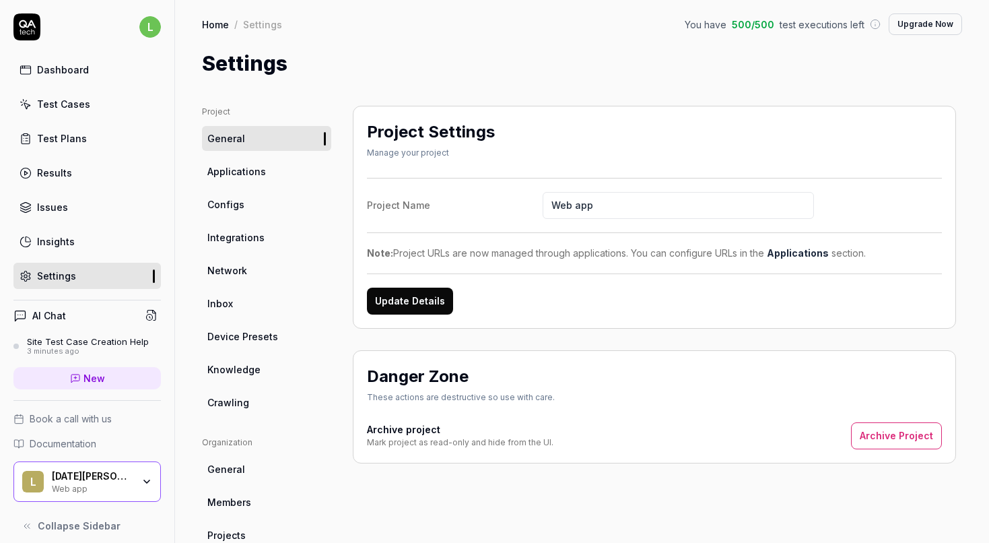
click at [911, 430] on button "Archive Project" at bounding box center [896, 435] width 91 height 27
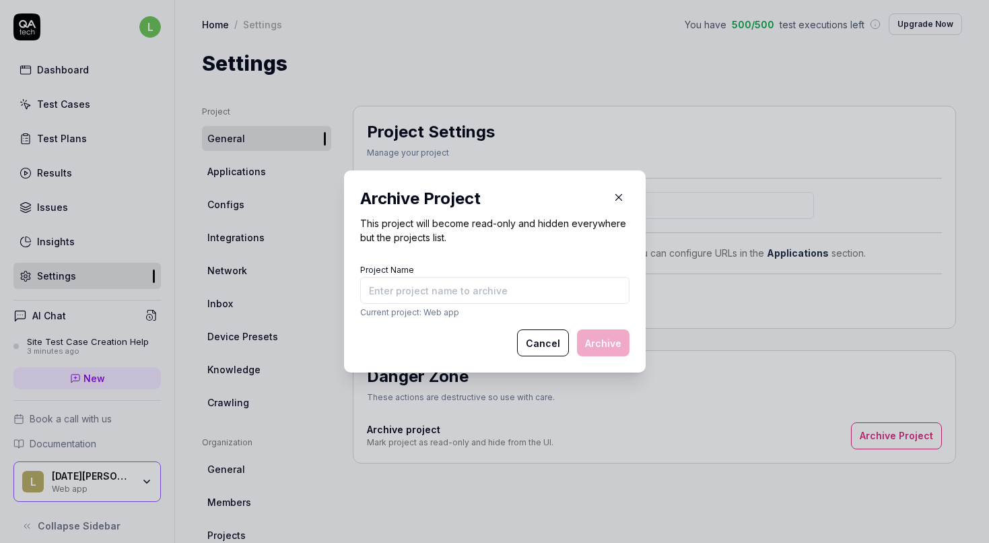
click at [623, 199] on icon "button" at bounding box center [619, 197] width 12 height 12
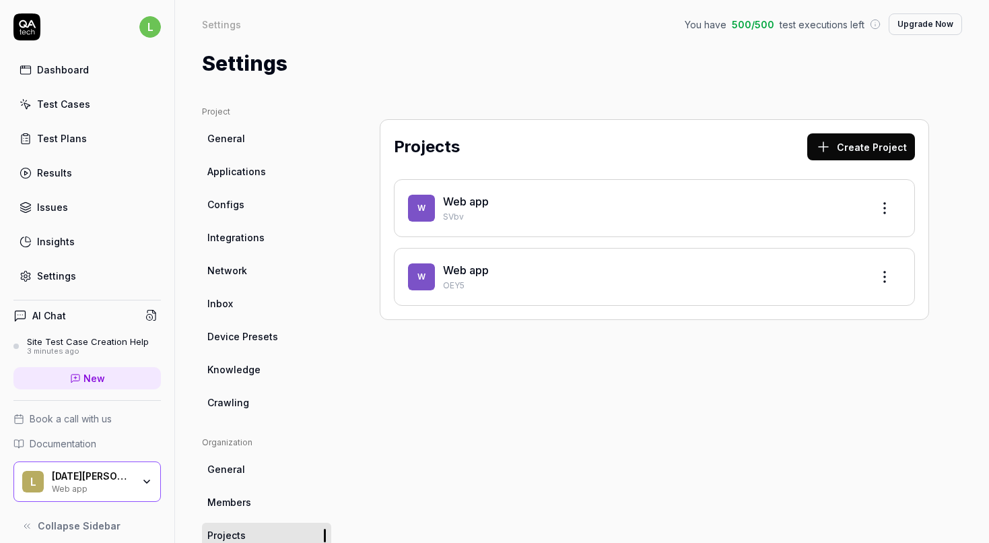
click at [860, 137] on button "Create Project" at bounding box center [861, 146] width 108 height 27
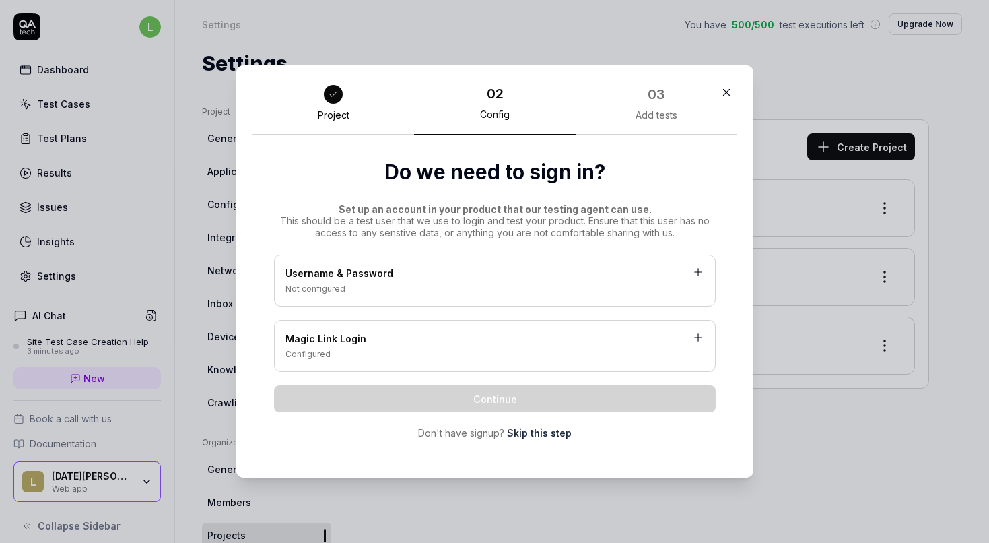
click at [446, 212] on span "Set up an account in your product that our testing agent can use." at bounding box center [494, 208] width 313 height 11
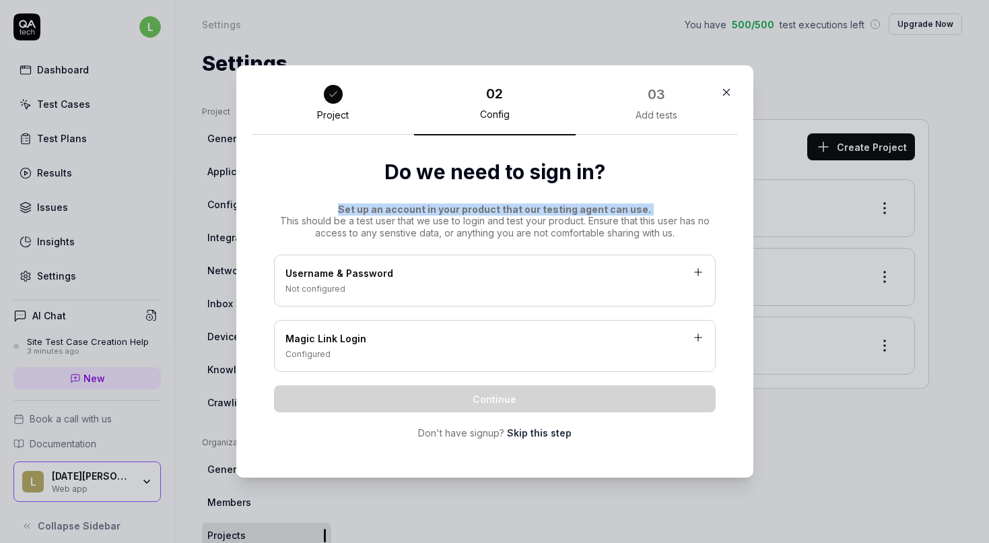
click at [462, 349] on div "Configured" at bounding box center [494, 354] width 419 height 12
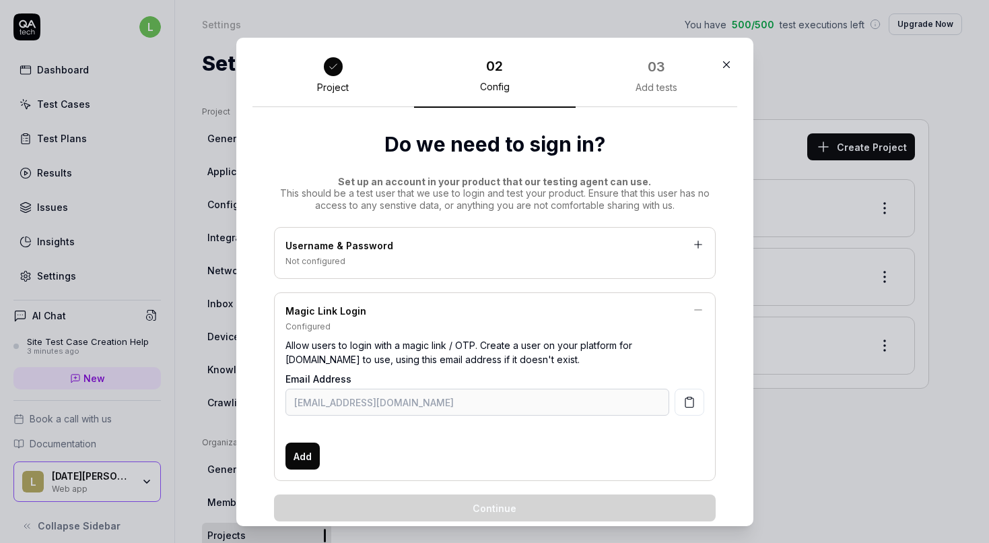
click at [375, 250] on div "Username & Password" at bounding box center [494, 246] width 419 height 17
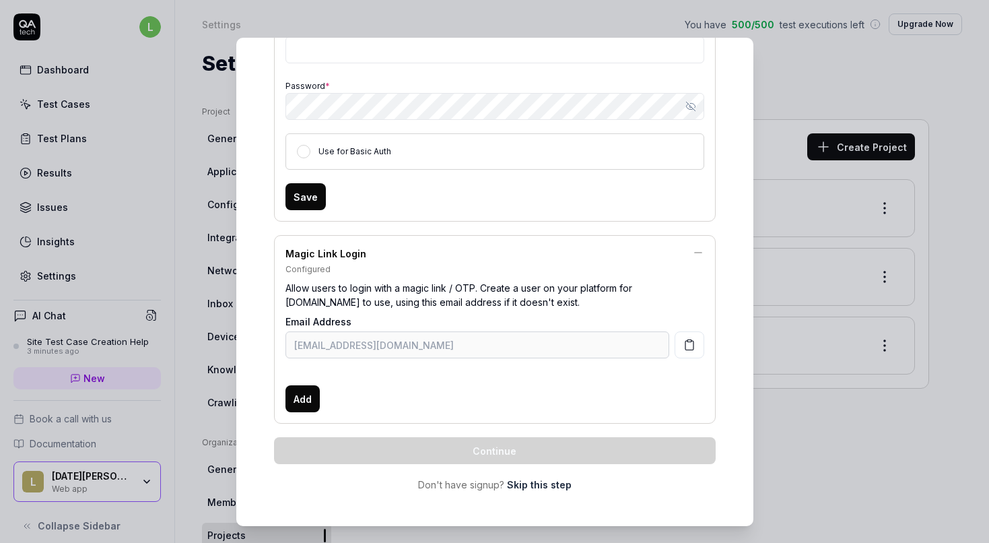
scroll to position [345, 0]
click at [541, 477] on link "Skip this step" at bounding box center [539, 482] width 65 height 14
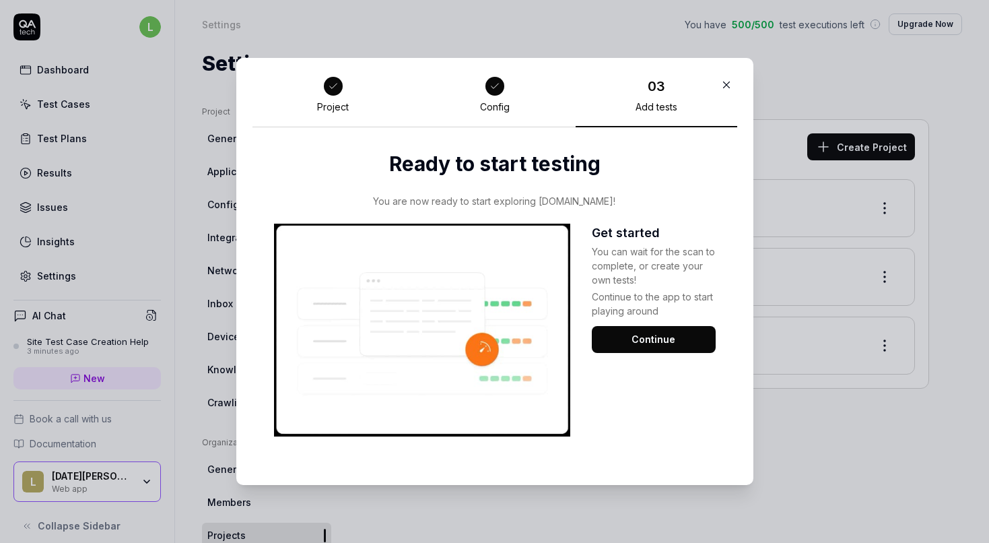
click at [652, 324] on div "Get started You can wait for the scan to complete, or create your own tests! Co…" at bounding box center [654, 329] width 124 height 213
click at [657, 343] on button "Continue" at bounding box center [654, 339] width 124 height 27
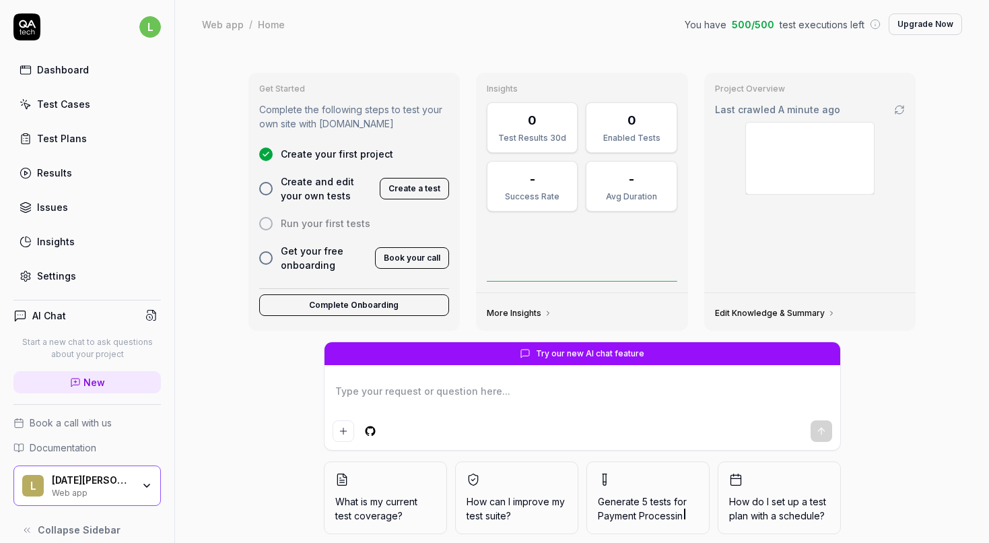
click at [306, 184] on span "Create and edit your own tests" at bounding box center [327, 188] width 92 height 28
click at [265, 189] on div at bounding box center [265, 188] width 13 height 13
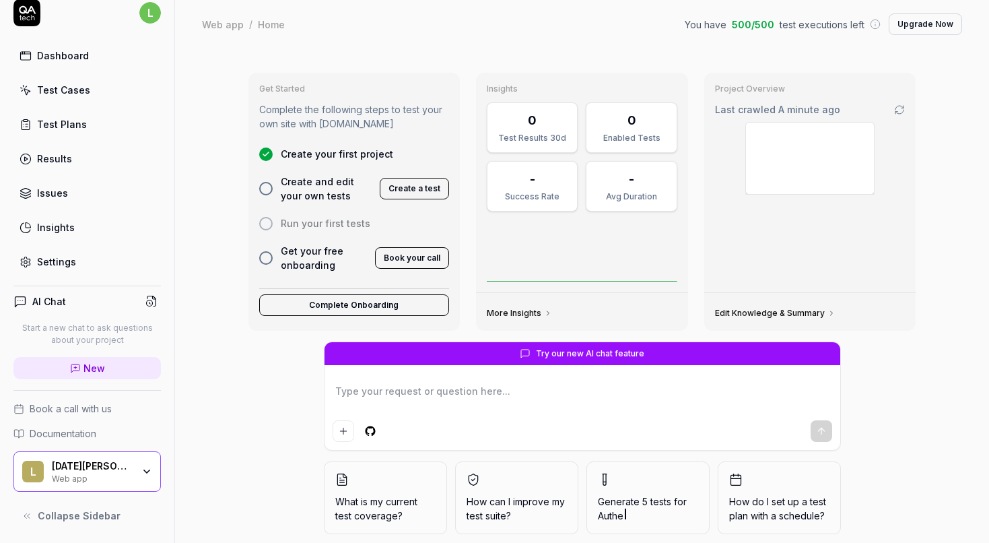
click at [78, 51] on div "Dashboard" at bounding box center [63, 55] width 52 height 14
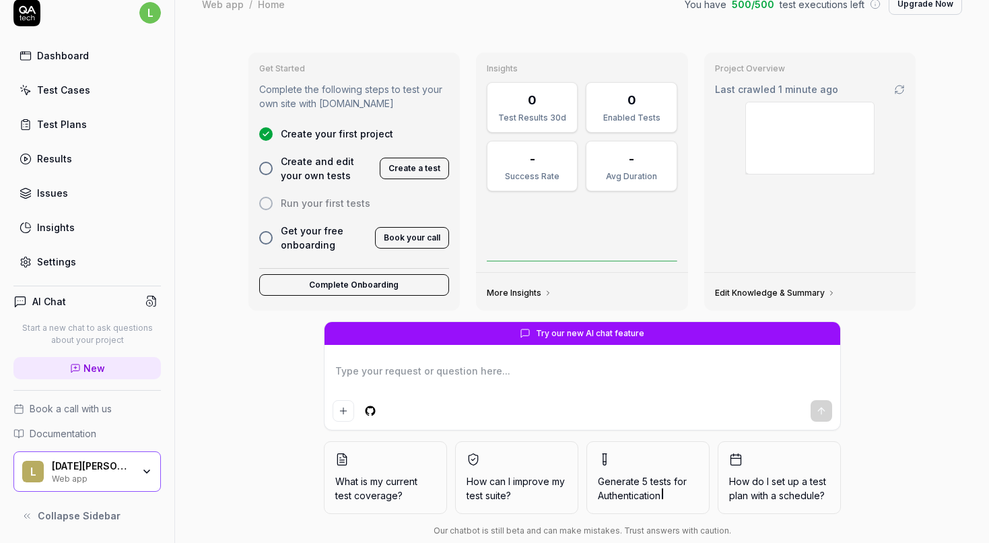
scroll to position [18, 0]
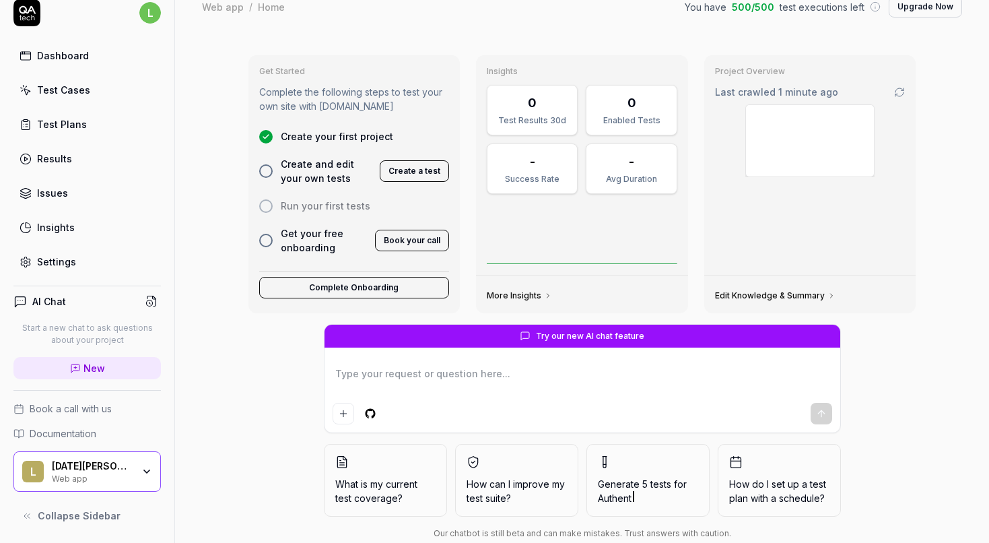
click at [77, 48] on div "Dashboard" at bounding box center [63, 55] width 52 height 14
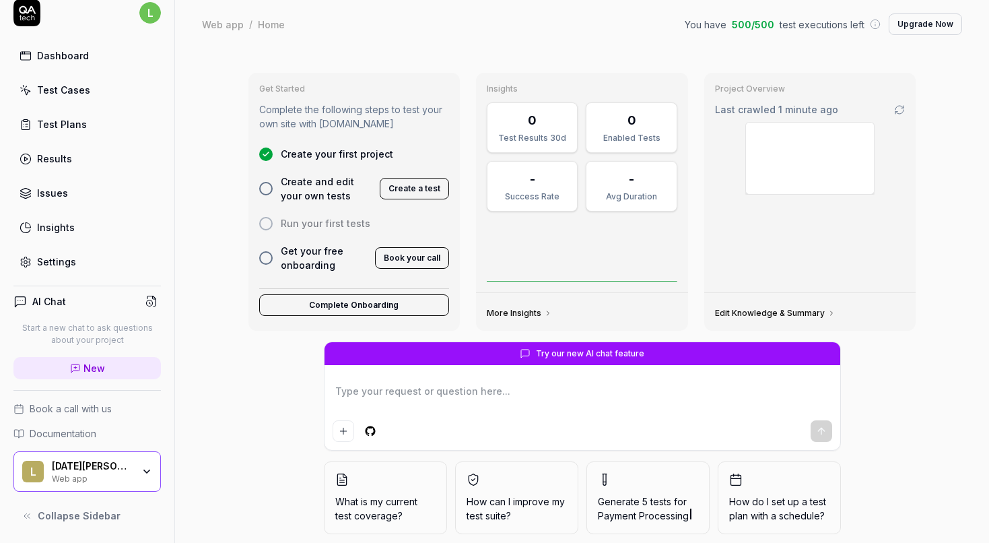
click at [66, 90] on div "Test Cases" at bounding box center [63, 90] width 53 height 14
type textarea "*"
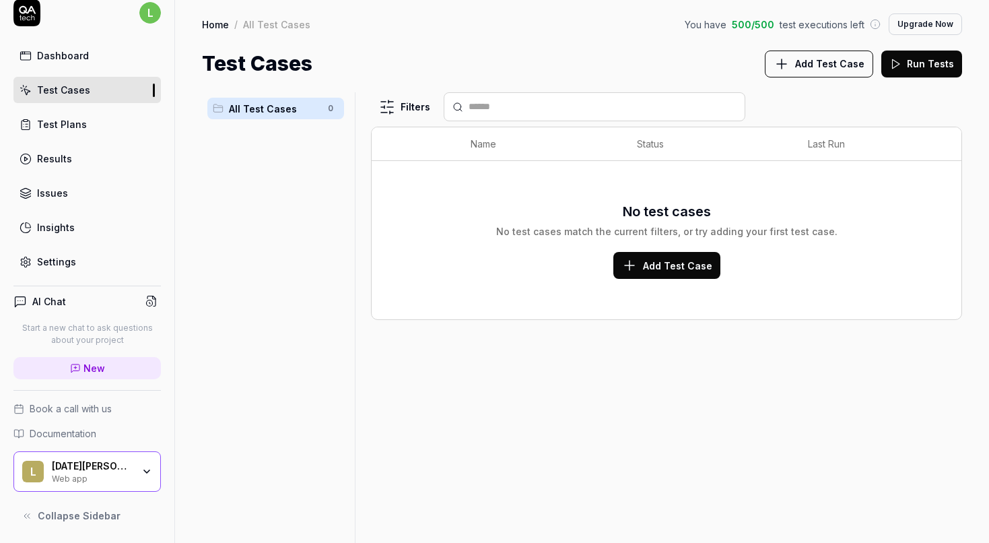
click at [662, 261] on span "Add Test Case" at bounding box center [677, 265] width 69 height 14
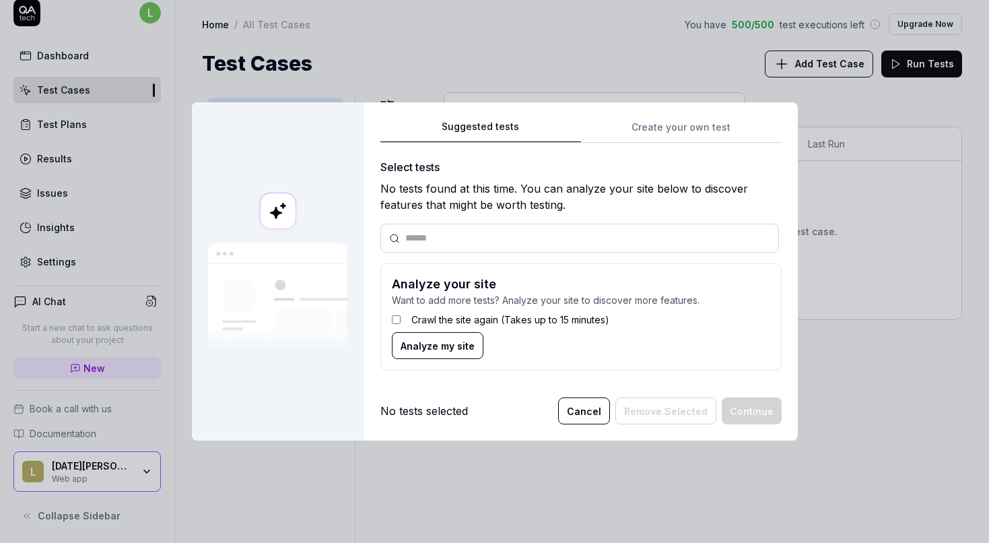
click at [415, 344] on span "Analyze my site" at bounding box center [438, 346] width 74 height 14
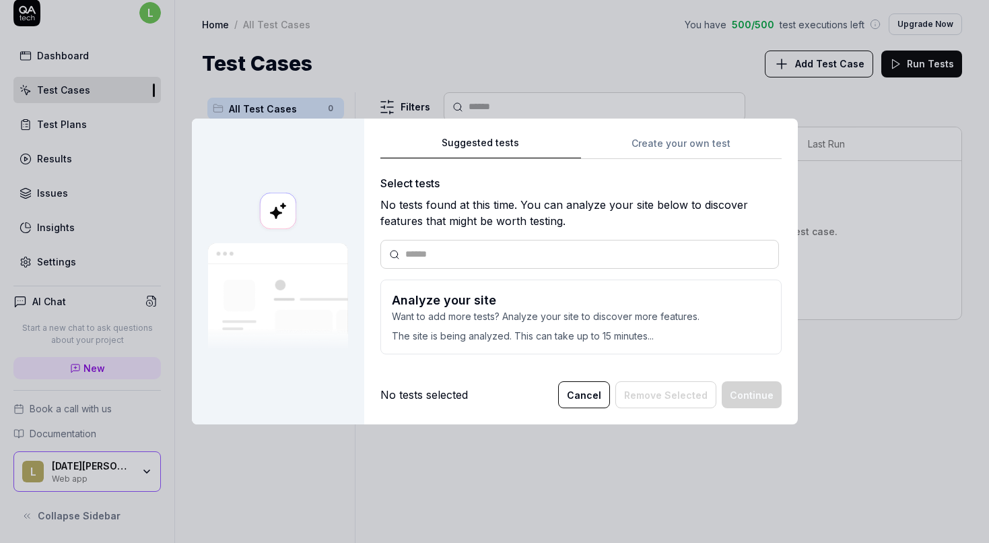
click at [598, 394] on button "Cancel" at bounding box center [584, 394] width 52 height 27
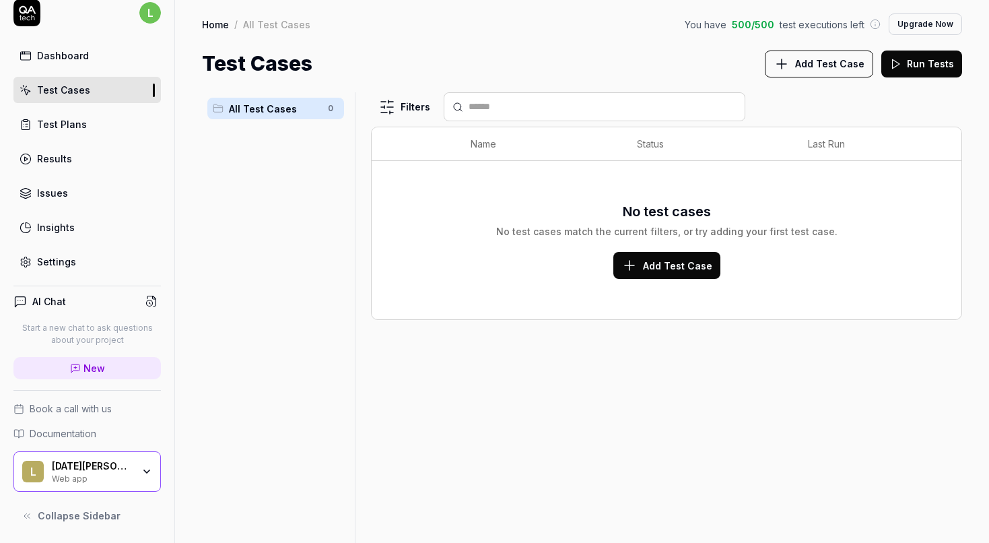
click at [135, 480] on div "Lucia Hegenbartova Web app" at bounding box center [97, 471] width 90 height 23
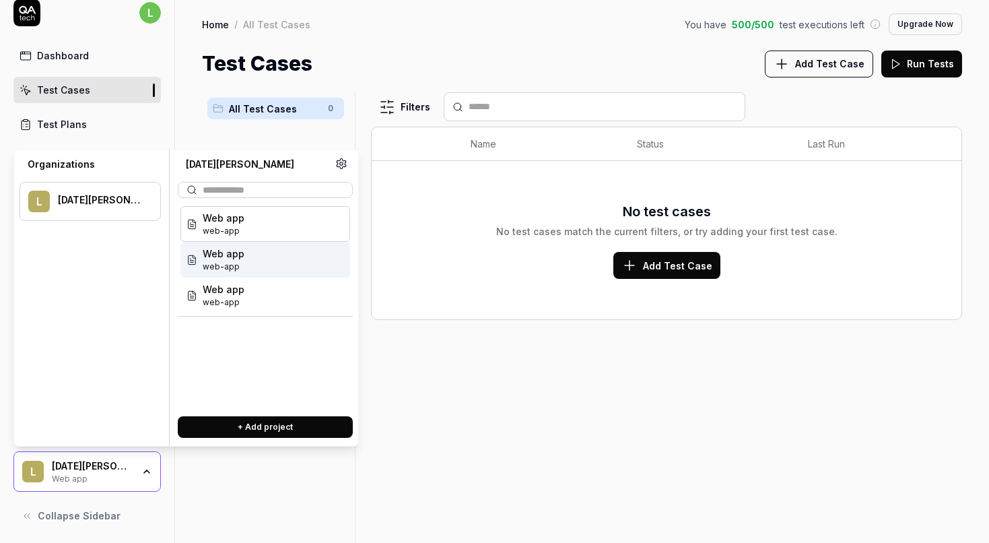
click at [345, 166] on icon at bounding box center [341, 164] width 12 height 12
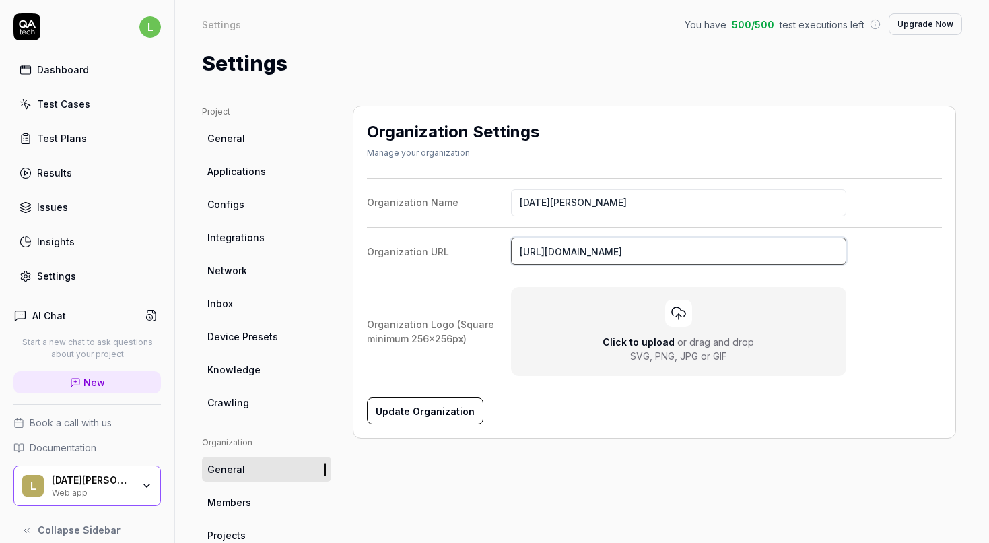
click at [579, 244] on input "https://www.doconomy.com/" at bounding box center [678, 251] width 335 height 27
paste input "sovereign-mind.lovable.app"
type input "https://sovereign-mind.lovable.app/"
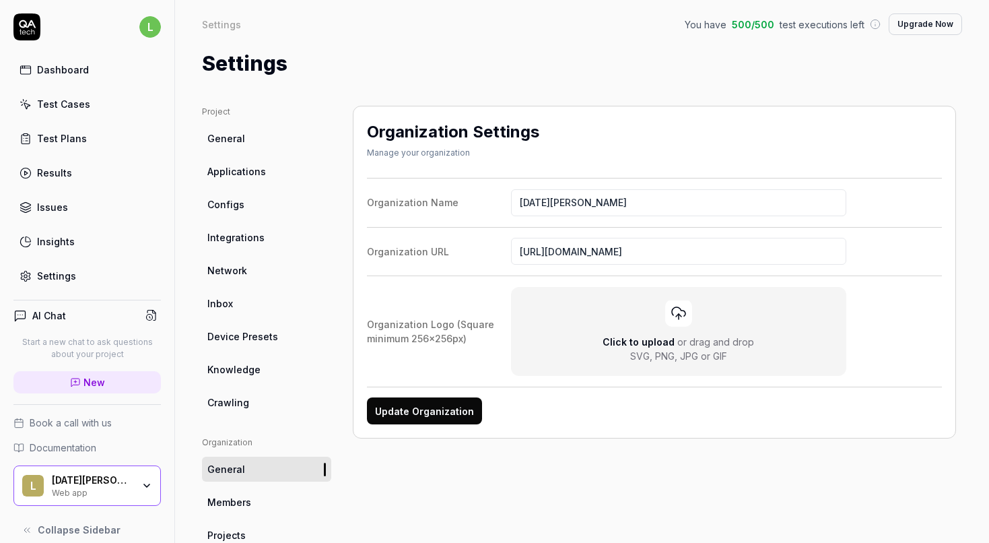
click at [428, 413] on button "Update Organization" at bounding box center [424, 410] width 115 height 27
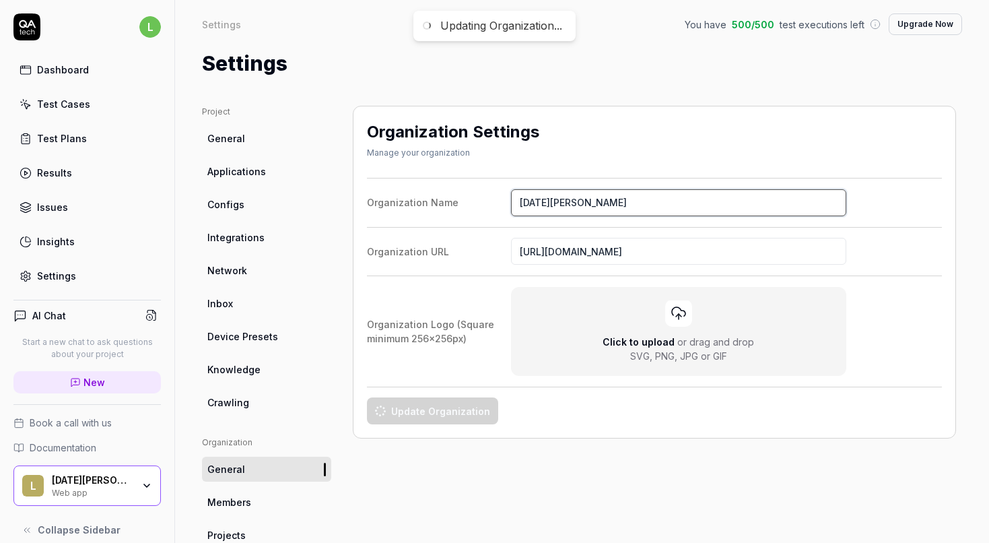
click at [563, 200] on input "Lucia Hegenbartova" at bounding box center [678, 202] width 335 height 27
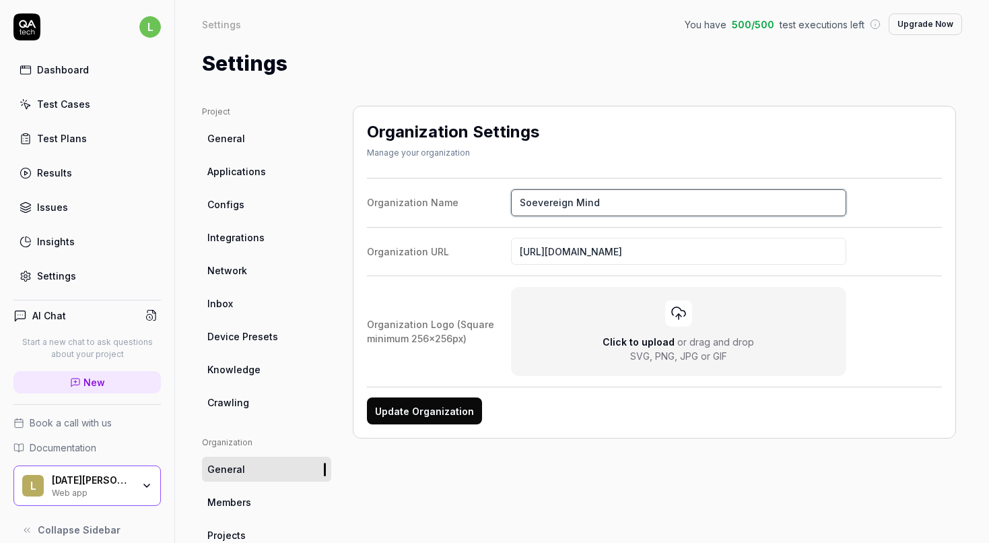
click at [539, 203] on input "Soevereign Mind" at bounding box center [678, 202] width 335 height 27
type input "Sovereign Mind"
click at [475, 258] on label "Organization URL https://sovereign-mind.lovable.app/" at bounding box center [654, 251] width 575 height 27
click at [511, 258] on input "https://sovereign-mind.lovable.app/" at bounding box center [678, 251] width 335 height 27
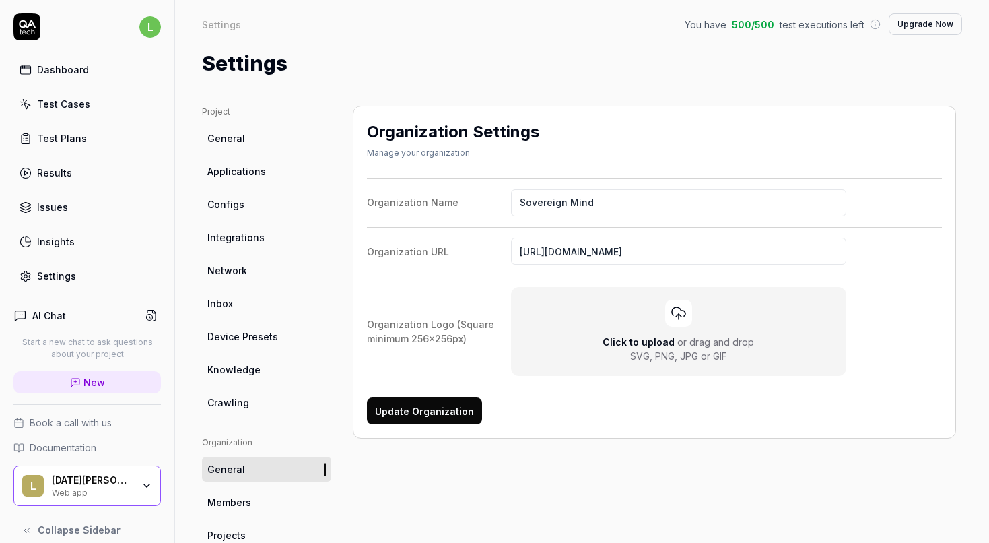
click at [411, 408] on button "Update Organization" at bounding box center [424, 410] width 115 height 27
click at [61, 109] on div "Test Cases" at bounding box center [63, 104] width 53 height 14
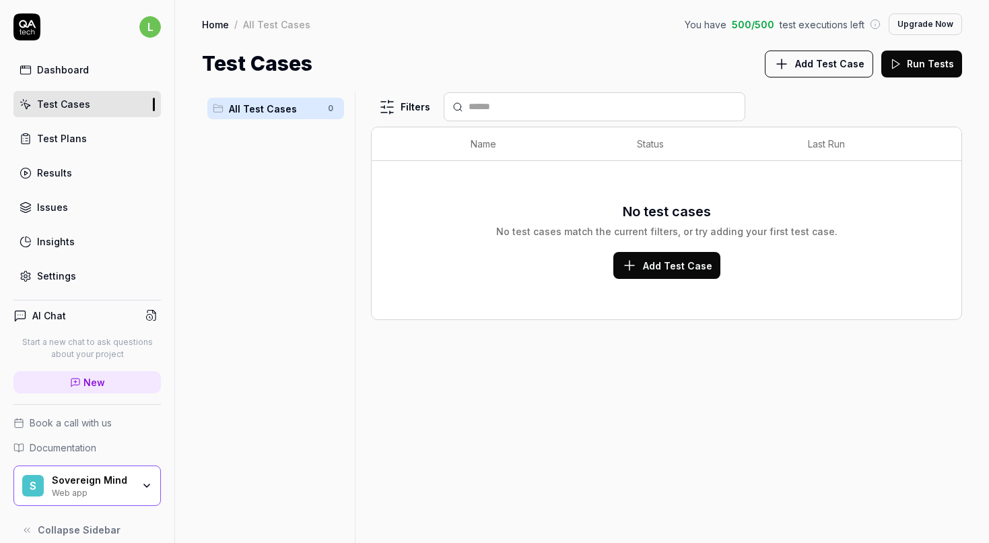
click at [702, 261] on span "Add Test Case" at bounding box center [677, 265] width 69 height 14
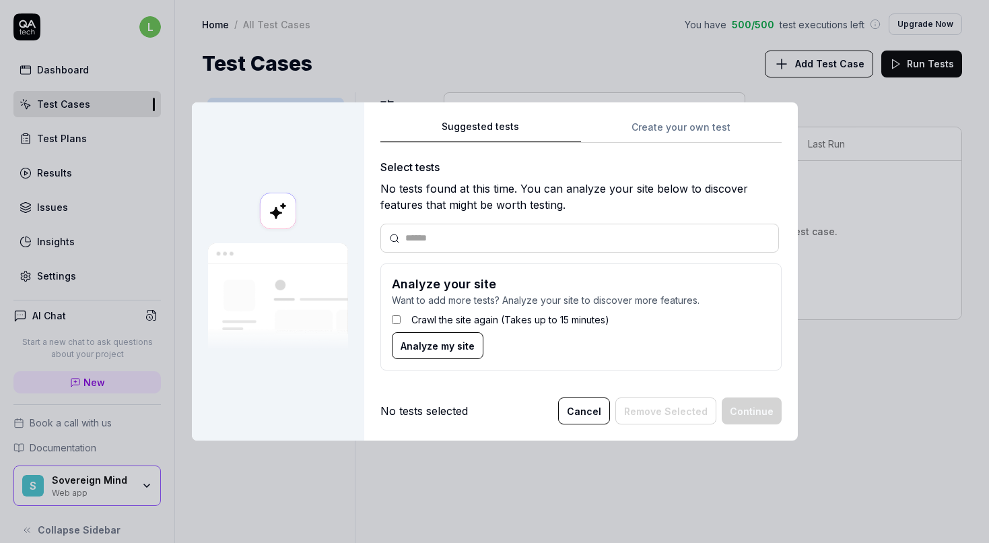
click at [431, 343] on span "Analyze my site" at bounding box center [438, 346] width 74 height 14
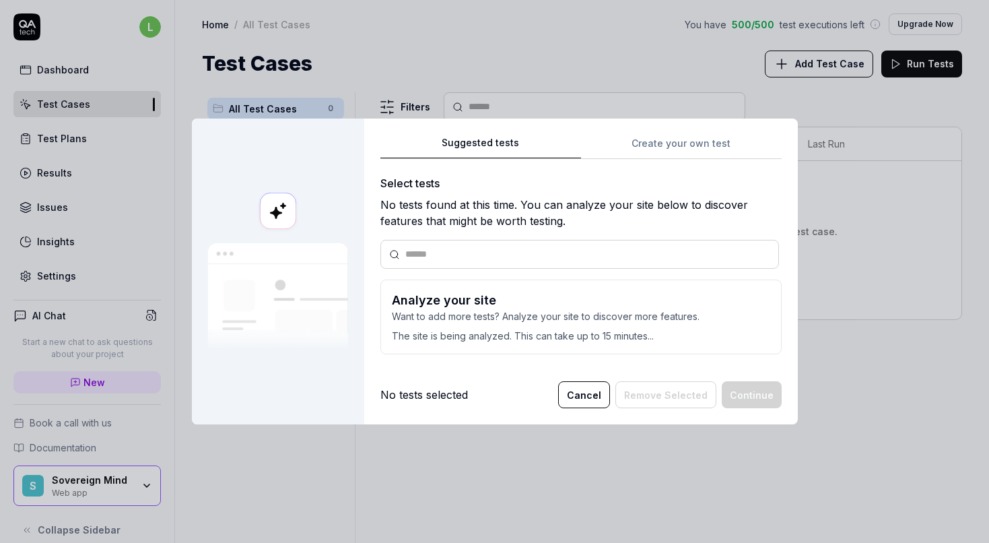
click at [440, 256] on input "text" at bounding box center [587, 254] width 365 height 14
click at [510, 325] on p "The site is being analyzed. This can take up to 15 minutes..." at bounding box center [581, 333] width 378 height 20
click at [416, 304] on h3 "Analyze your site" at bounding box center [581, 300] width 378 height 18
click at [567, 268] on div "Select tests No tests found at this time. You can analyze your site below to di…" at bounding box center [580, 270] width 401 height 190
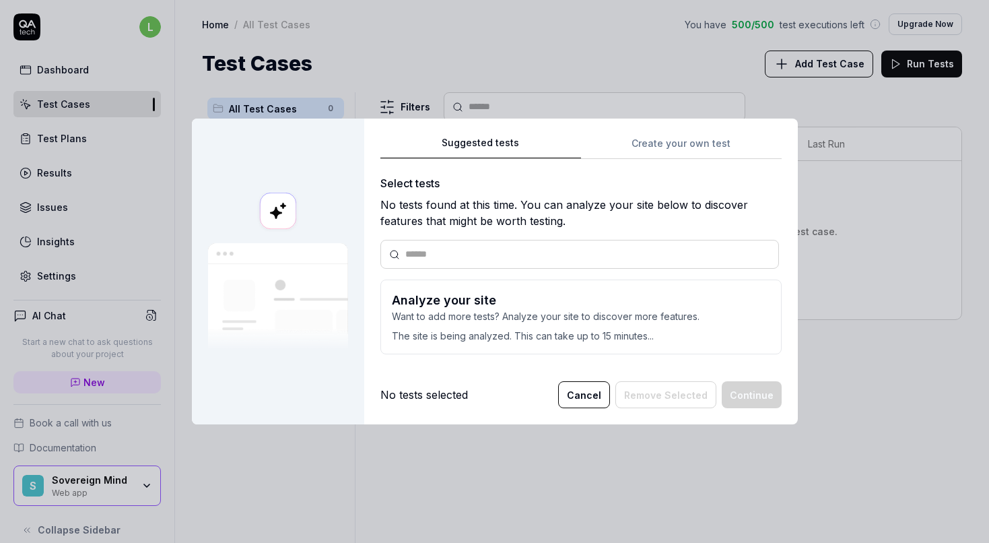
click at [560, 260] on input "text" at bounding box center [587, 254] width 365 height 14
click at [568, 328] on p "The site is being analyzed. This can take up to 15 minutes..." at bounding box center [581, 333] width 378 height 20
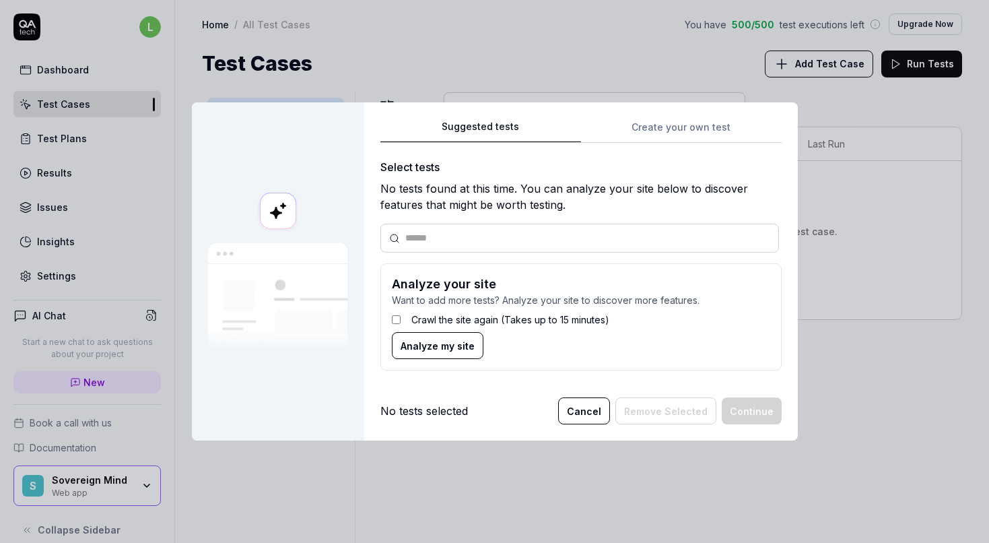
click at [413, 345] on span "Analyze my site" at bounding box center [438, 346] width 74 height 14
